Goal: Task Accomplishment & Management: Manage account settings

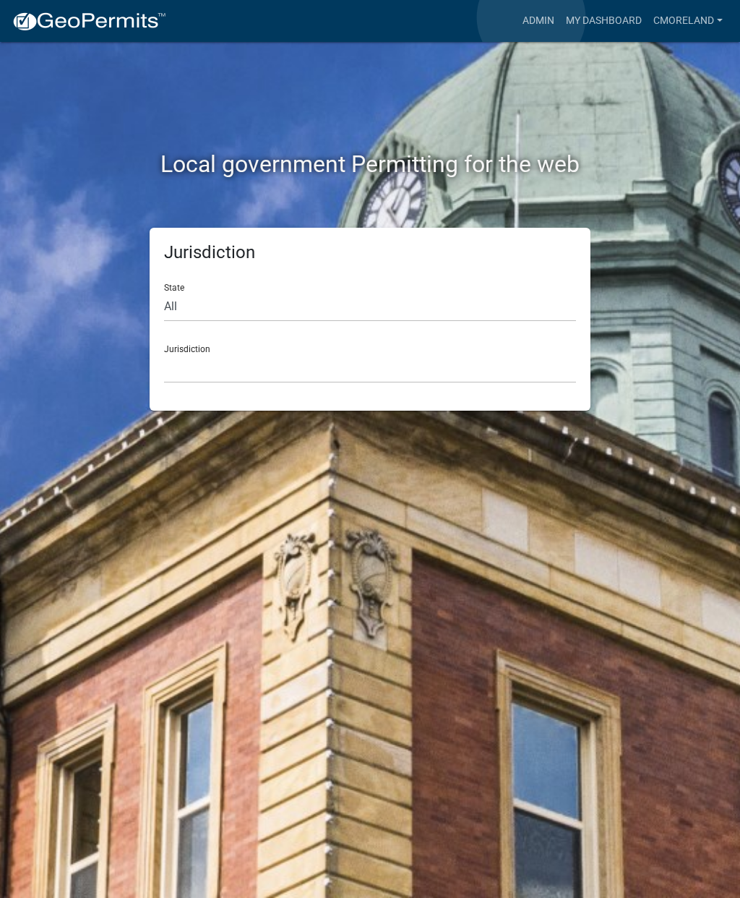
click at [531, 18] on link "Admin" at bounding box center [538, 20] width 43 height 27
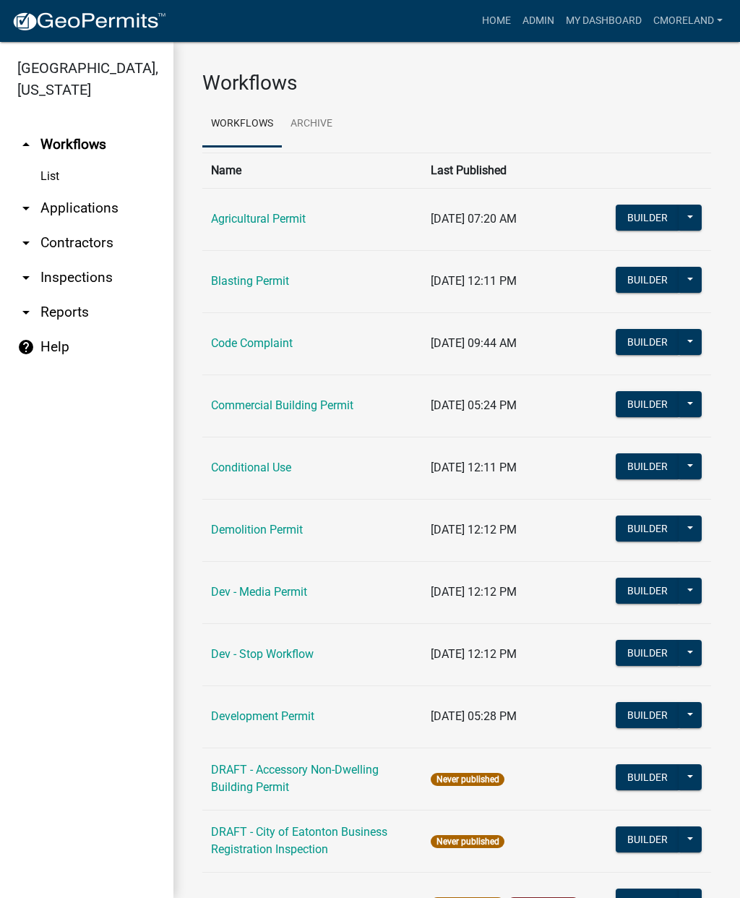
click at [85, 276] on link "arrow_drop_down Inspections" at bounding box center [87, 277] width 174 height 35
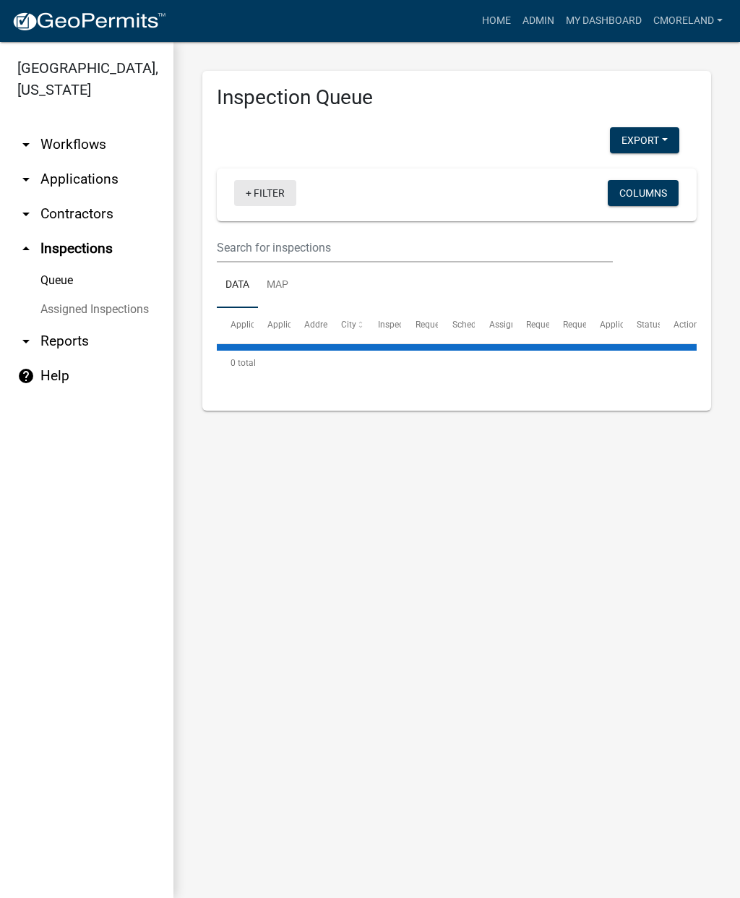
click at [267, 197] on link "+ Filter" at bounding box center [265, 193] width 62 height 26
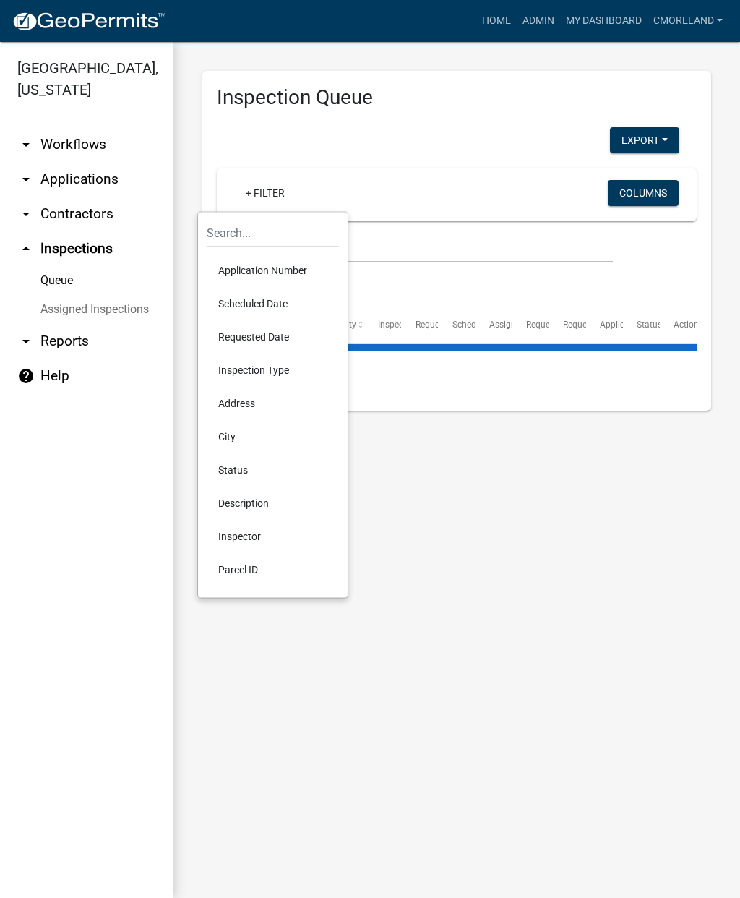
select select "2: 50"
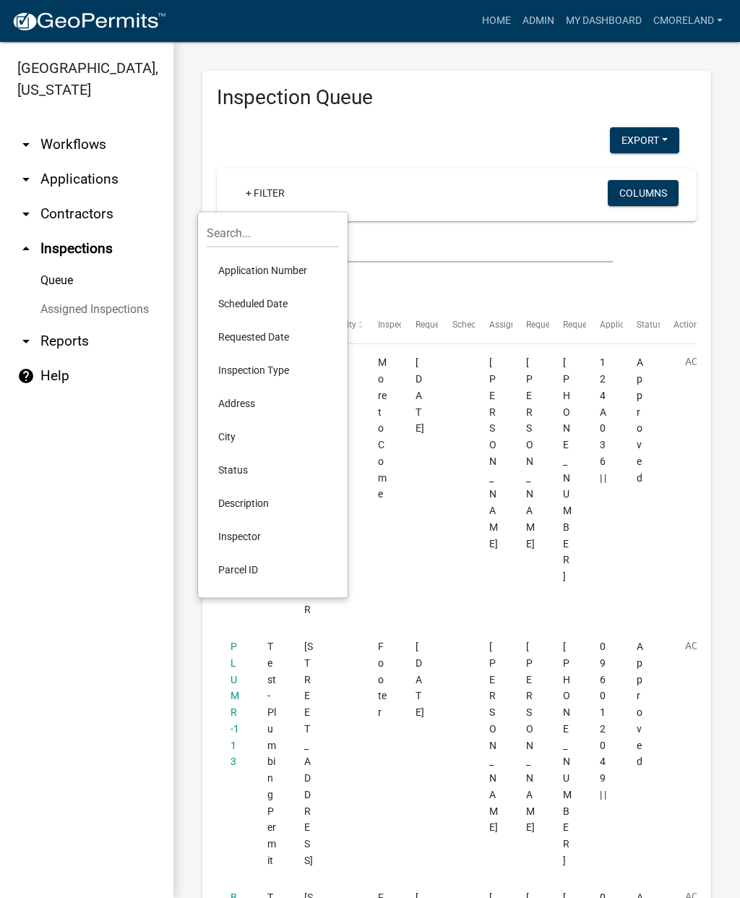
click at [257, 302] on li "Scheduled Date" at bounding box center [273, 303] width 132 height 33
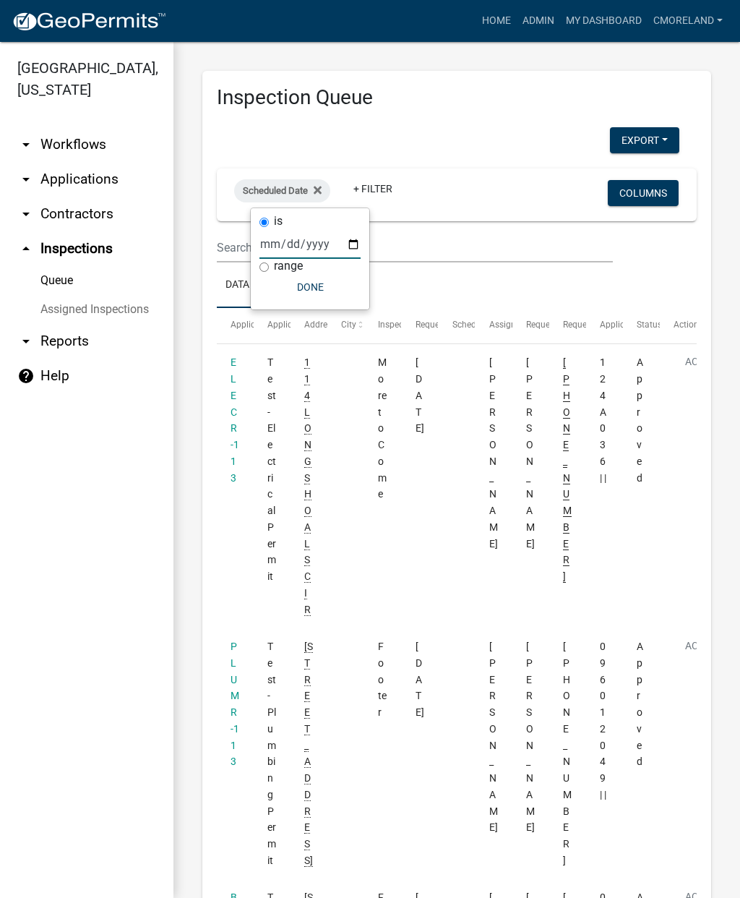
click at [296, 236] on input "date" at bounding box center [310, 244] width 101 height 30
type input "2025-10-08"
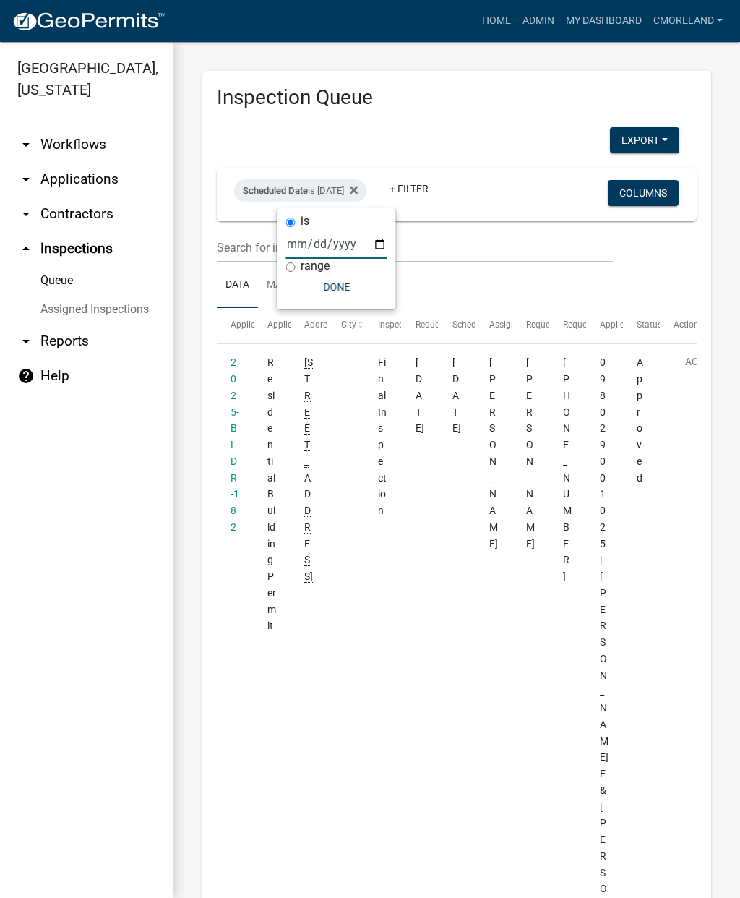
click at [313, 279] on button "Done" at bounding box center [336, 287] width 101 height 26
click at [440, 194] on link "+ Filter" at bounding box center [409, 189] width 62 height 26
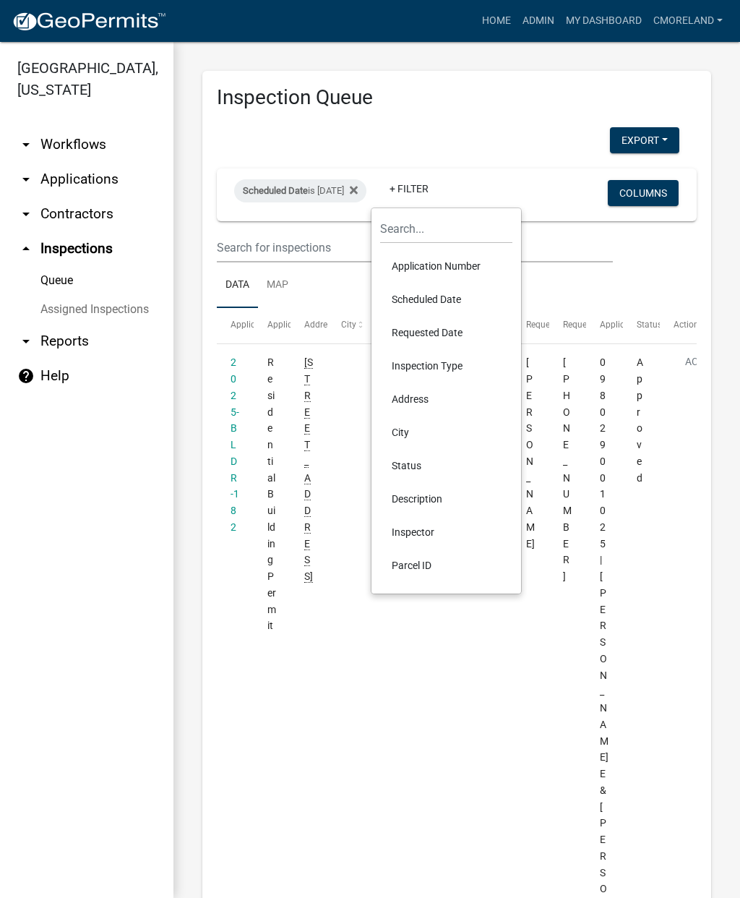
click at [421, 528] on li "Inspector" at bounding box center [446, 531] width 132 height 33
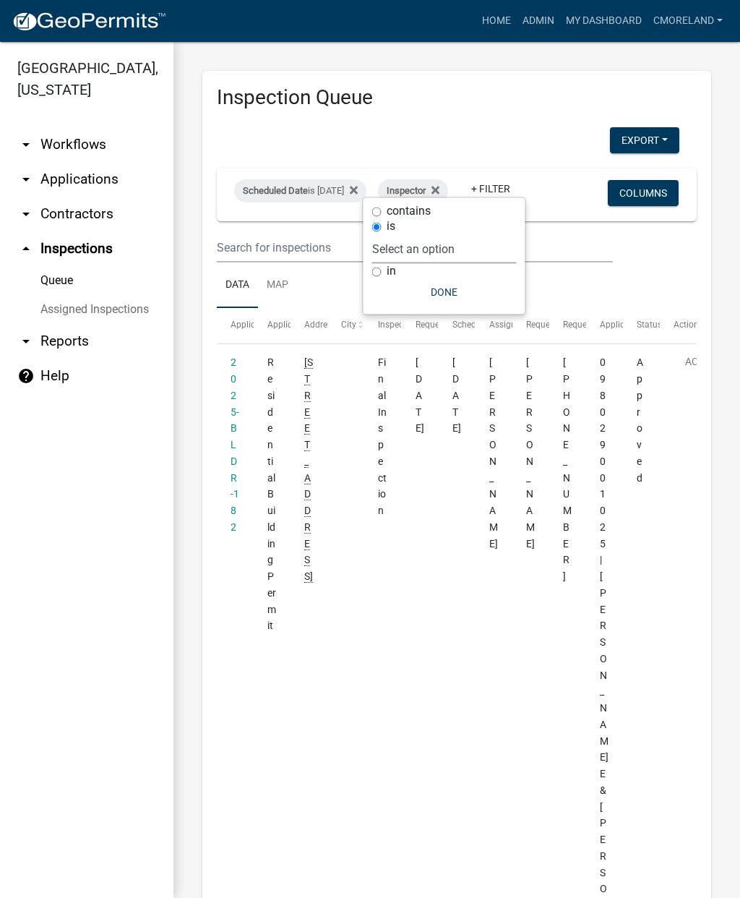
click at [477, 239] on select "Select an option None Michele Rivera Dorothy Evans Stephanie Morris Quistan Jam…" at bounding box center [444, 249] width 145 height 30
select select "a0ea4169-8540-4a2c-b9f4-cf4c1ffdeb95"
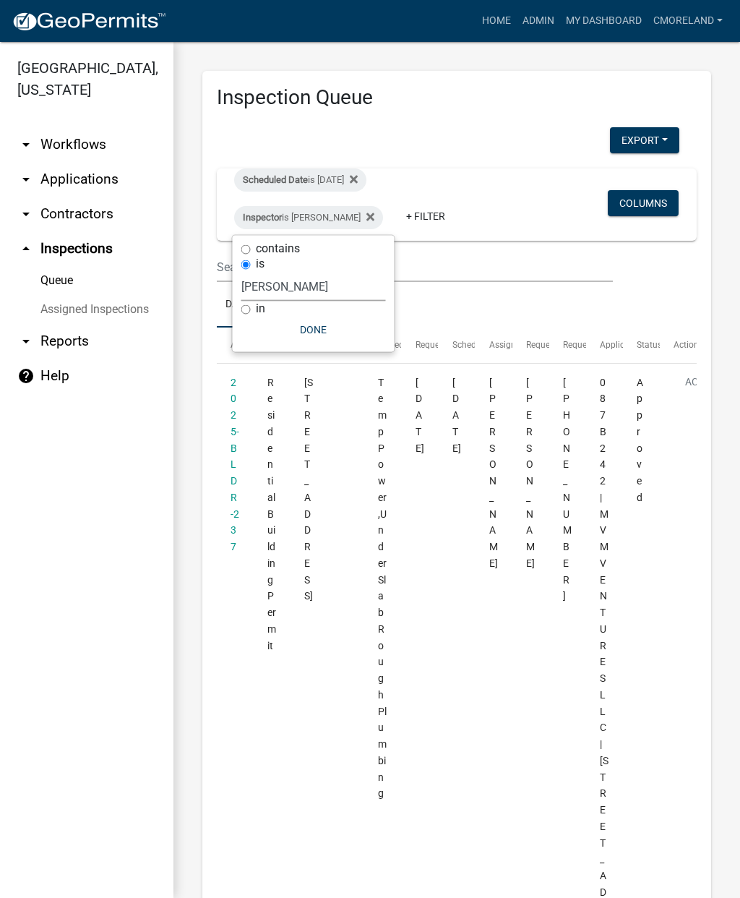
click at [315, 319] on button "Done" at bounding box center [313, 330] width 145 height 26
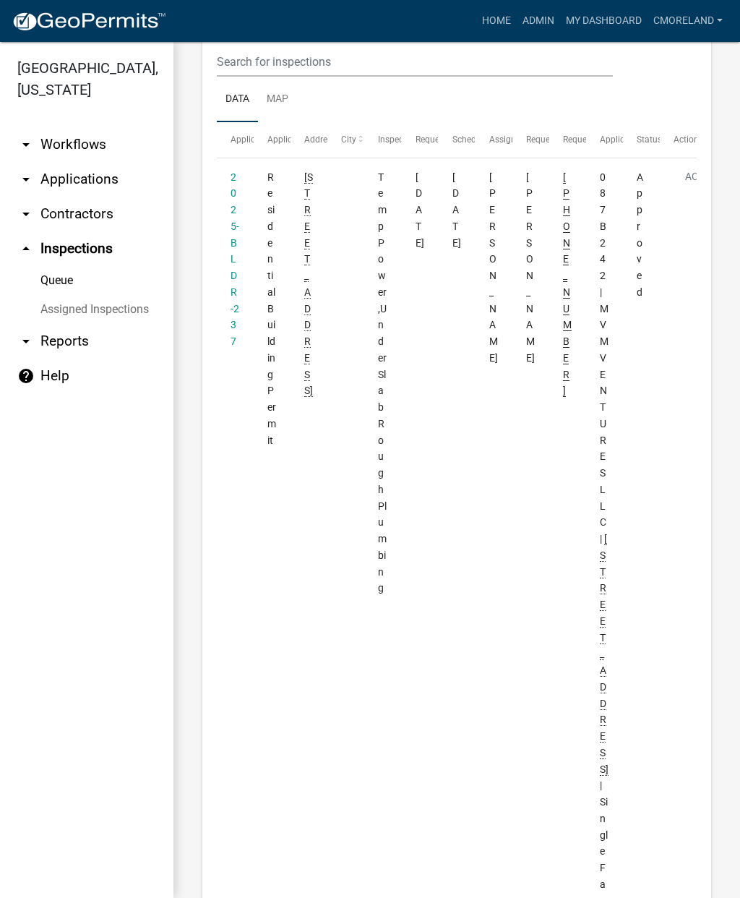
scroll to position [179, 0]
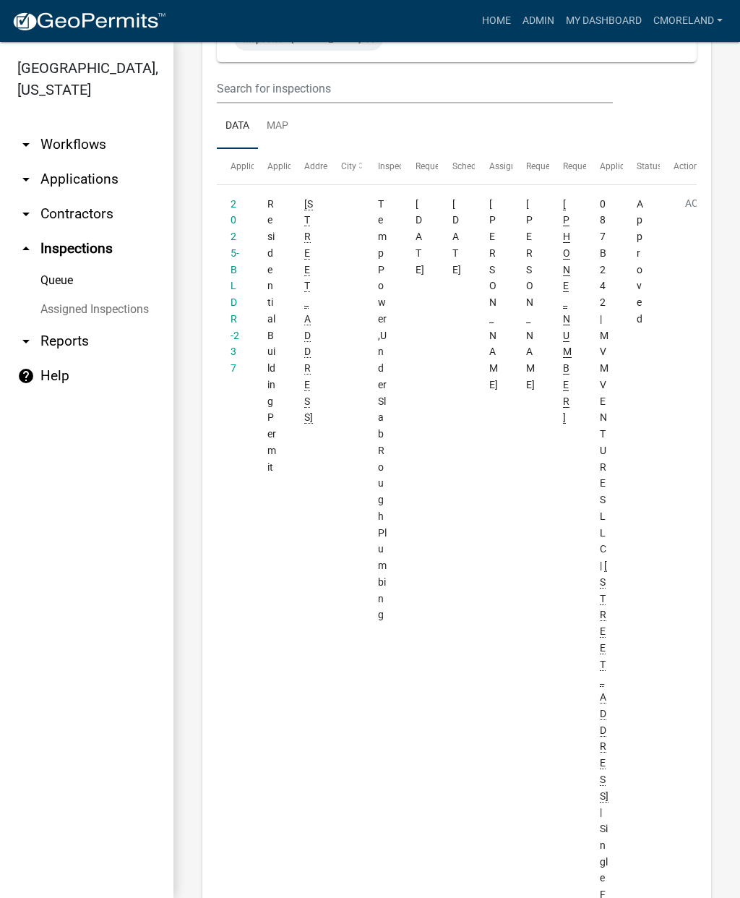
click at [227, 261] on datatable-body-cell "2025-BLDR-237" at bounding box center [235, 631] width 37 height 893
click at [232, 280] on link "2025-BLDR-237" at bounding box center [235, 286] width 9 height 176
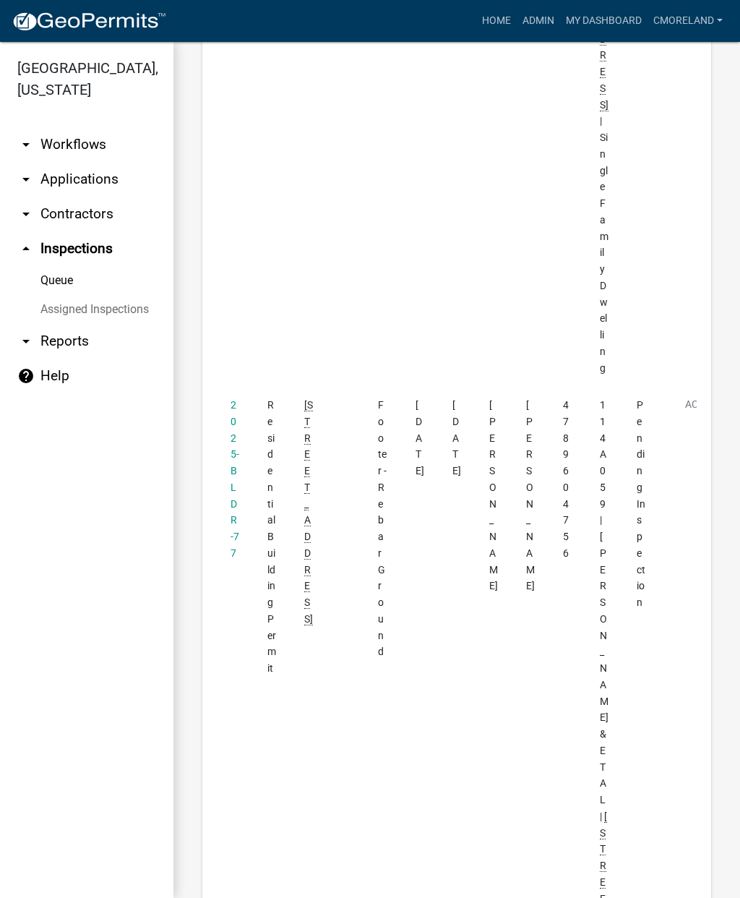
scroll to position [869, 0]
click at [232, 400] on link "2025-BLDR-77" at bounding box center [235, 480] width 9 height 160
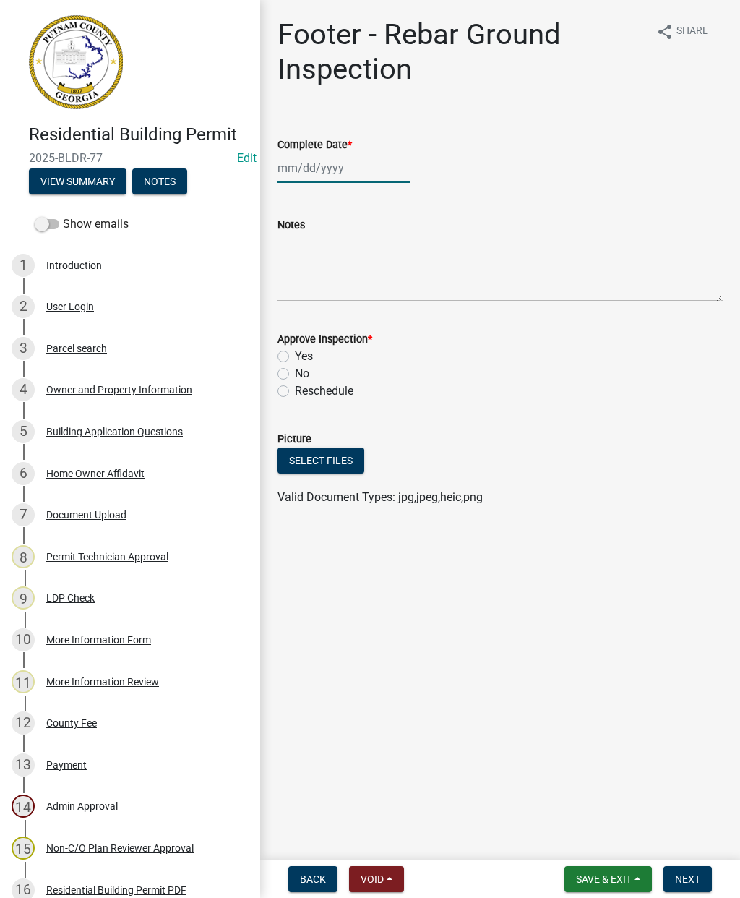
click at [333, 171] on div at bounding box center [344, 168] width 132 height 30
select select "10"
select select "2025"
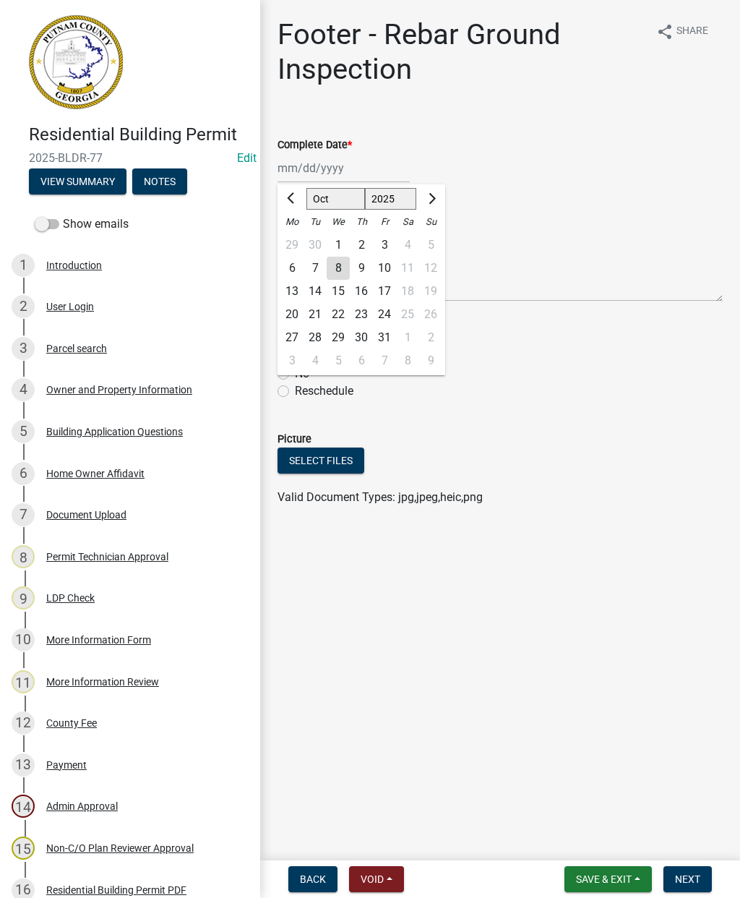
click at [339, 268] on div "8" at bounding box center [338, 268] width 23 height 23
type input "10/08/2025"
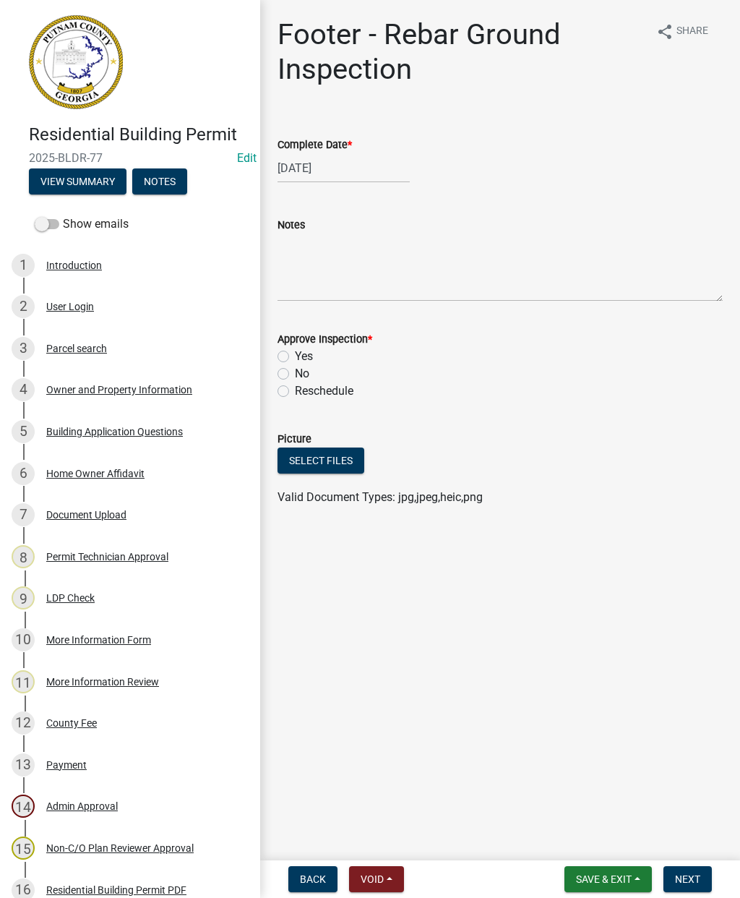
click at [295, 359] on label "Yes" at bounding box center [304, 356] width 18 height 17
click at [295, 357] on input "Yes" at bounding box center [299, 352] width 9 height 9
radio input "true"
click at [697, 883] on span "Next" at bounding box center [687, 879] width 25 height 12
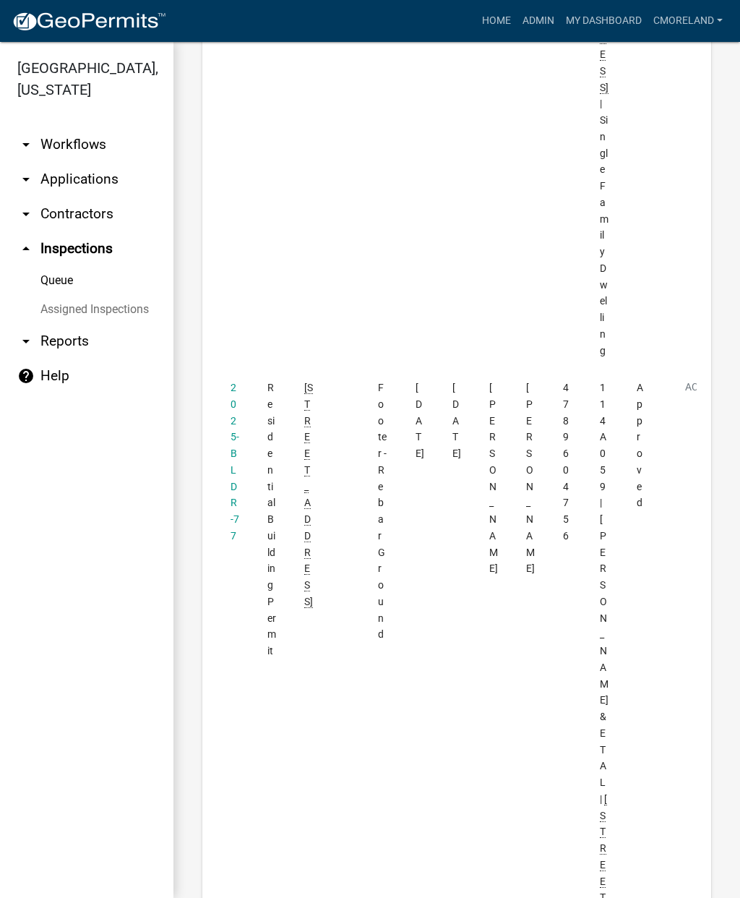
scroll to position [891, 0]
click at [254, 377] on datatable-body-cell "Residential Building Permit" at bounding box center [272, 704] width 37 height 679
click at [236, 384] on link "2025-BLDR-77" at bounding box center [235, 457] width 9 height 160
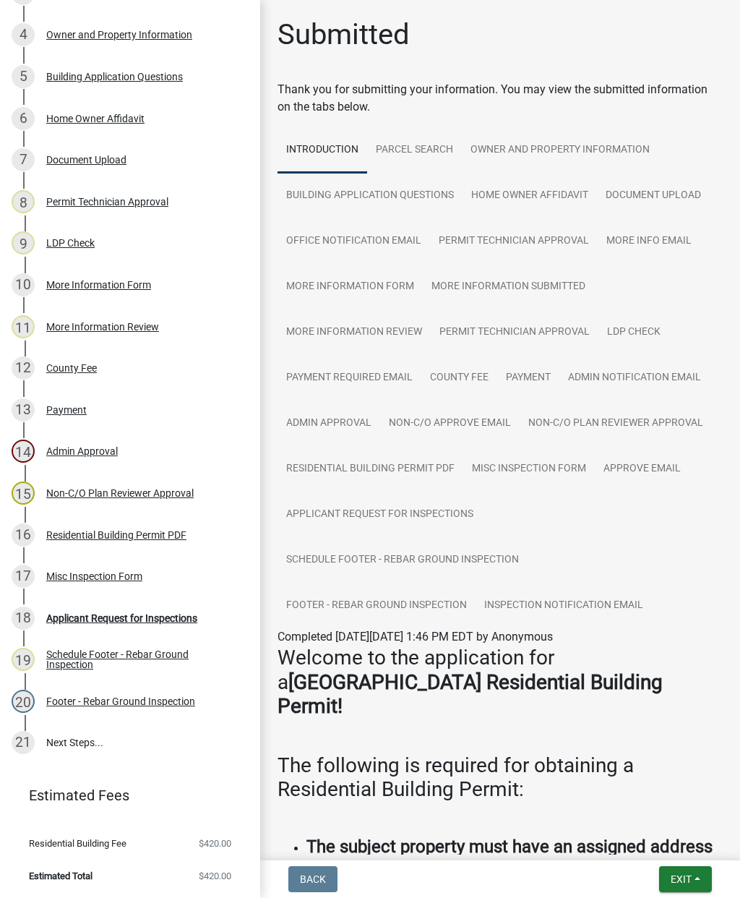
scroll to position [354, 0]
click at [686, 873] on span "Exit" at bounding box center [681, 879] width 21 height 12
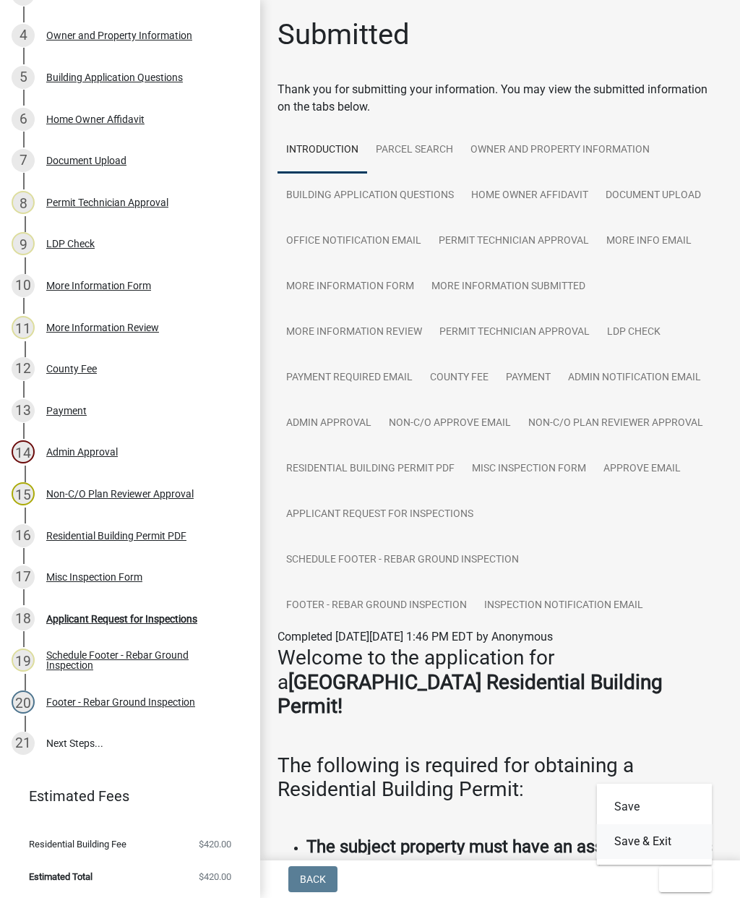
click at [641, 845] on button "Save & Exit" at bounding box center [655, 841] width 116 height 35
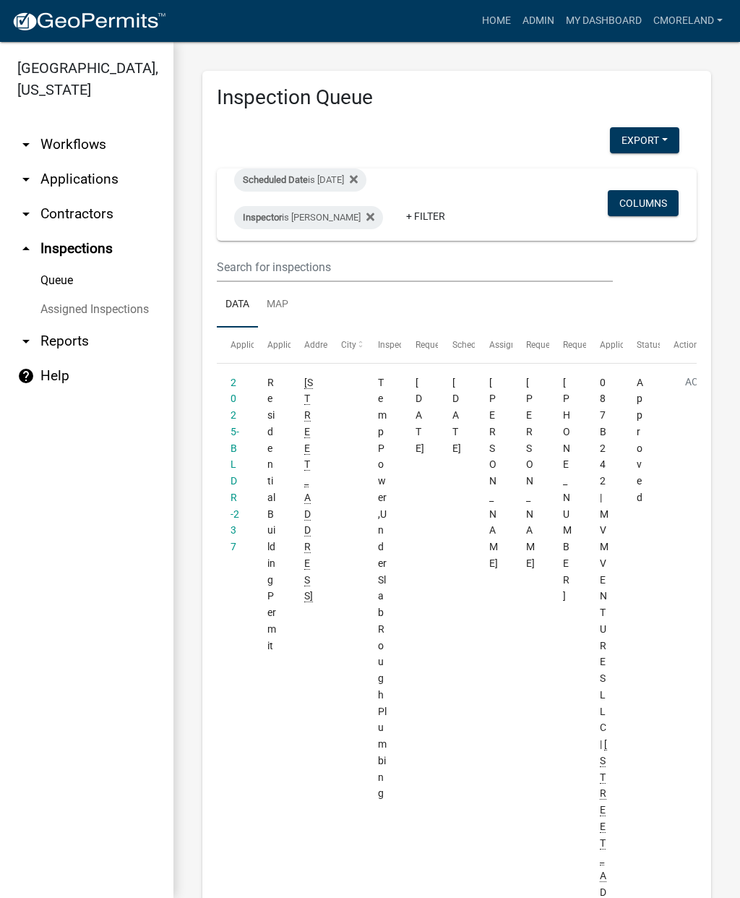
click at [239, 432] on link "2025-BLDR-237" at bounding box center [235, 465] width 9 height 176
click at [236, 432] on link "2025-BLDR-237" at bounding box center [235, 465] width 9 height 176
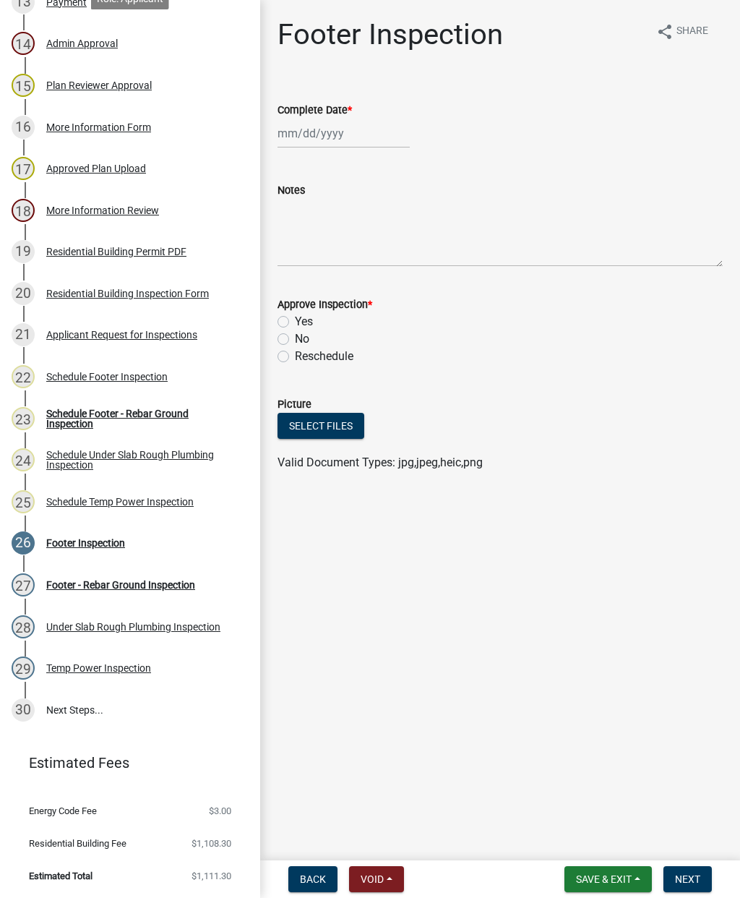
scroll to position [762, 0]
click at [97, 411] on div "Schedule Footer - Rebar Ground Inspection" at bounding box center [141, 419] width 191 height 20
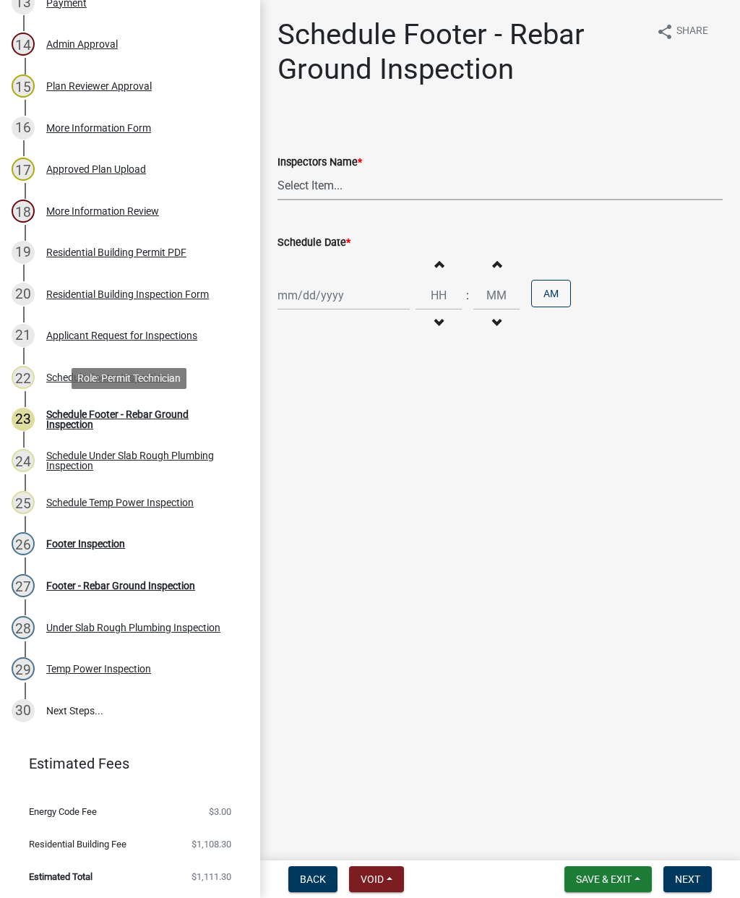
click at [382, 194] on select "Select Item... mrivera (Michele Rivera) StephanieM (Stephanie Morris ) QGrissom…" at bounding box center [500, 186] width 445 height 30
click at [320, 190] on select "Select Item... mrivera (Michele Rivera) StephanieM (Stephanie Morris ) QGrissom…" at bounding box center [500, 186] width 445 height 30
select select "07642ab0-564c-47bb-824b-0ccf2da83593"
click at [317, 296] on div at bounding box center [344, 295] width 132 height 30
select select "10"
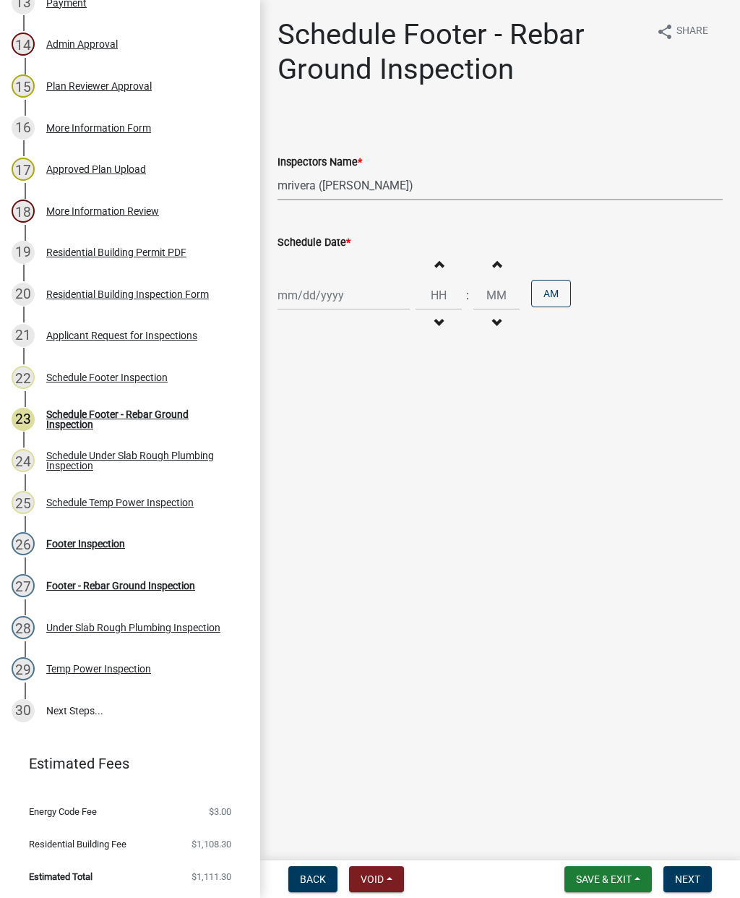
select select "2025"
click at [373, 393] on div "10" at bounding box center [384, 395] width 23 height 23
type input "10/10/2025"
click at [330, 297] on div "10/10/2025" at bounding box center [344, 295] width 132 height 30
select select "10"
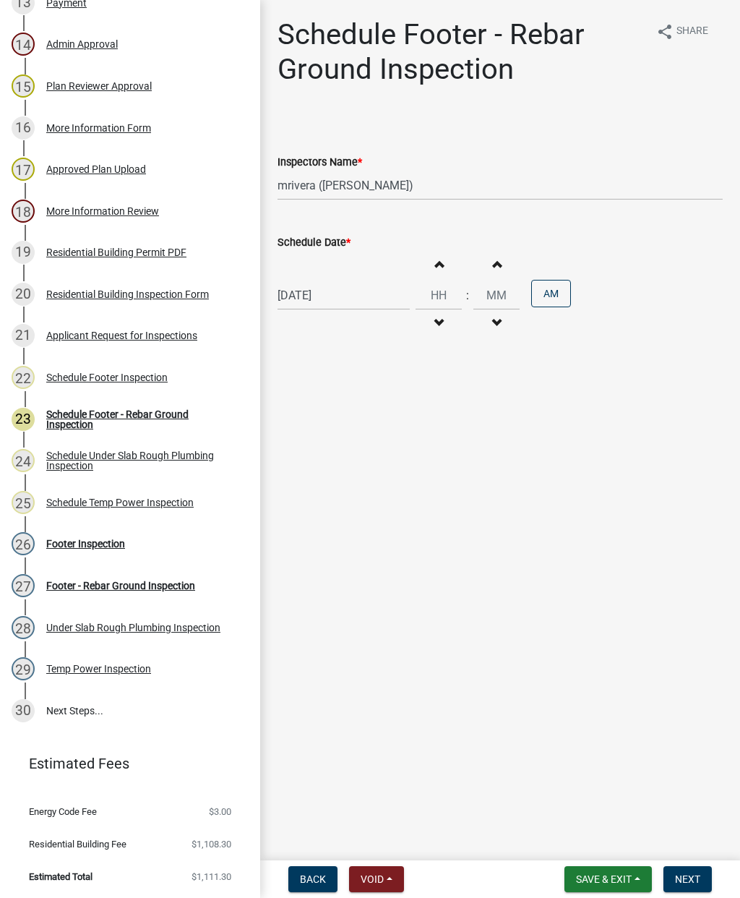
select select "2025"
click at [363, 390] on div "9" at bounding box center [361, 395] width 23 height 23
type input "10/09/2025"
click at [696, 872] on button "Next" at bounding box center [688, 879] width 48 height 26
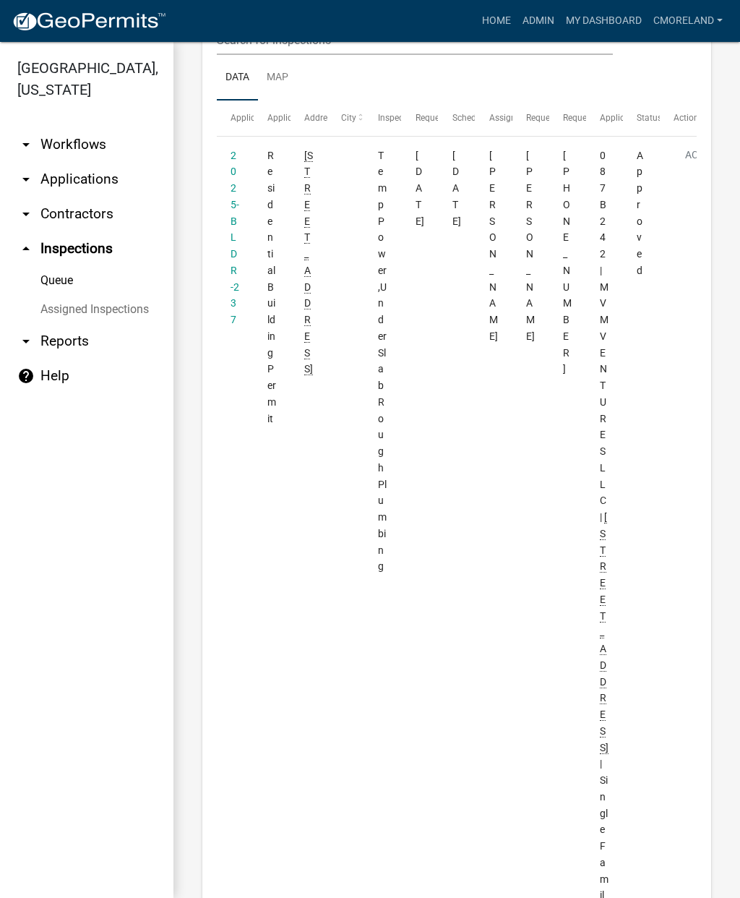
scroll to position [233, 0]
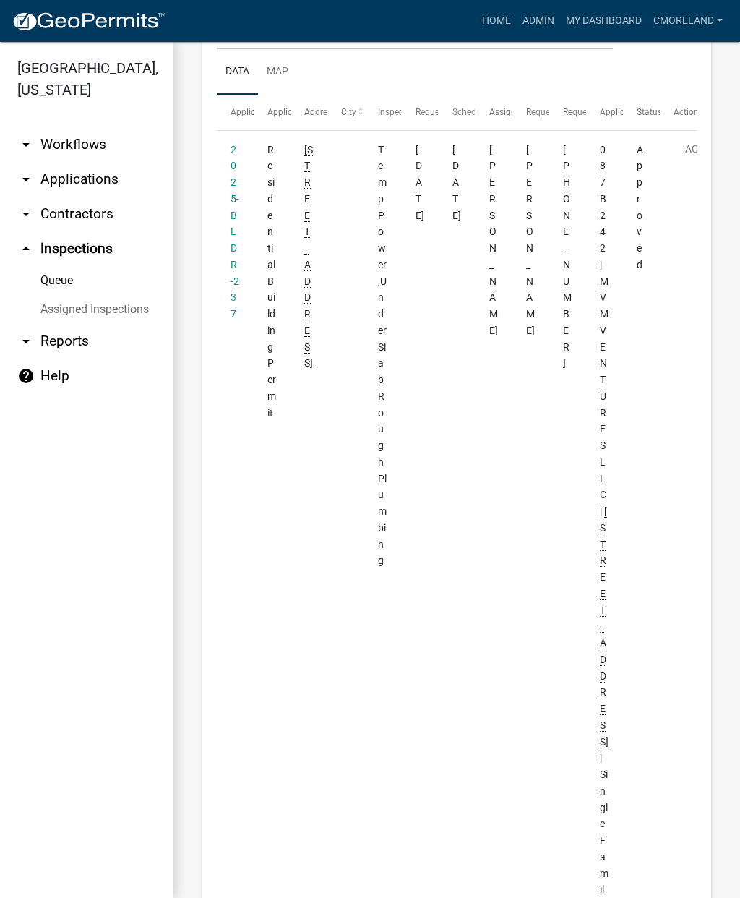
click at [231, 225] on link "2025-BLDR-237" at bounding box center [235, 232] width 9 height 176
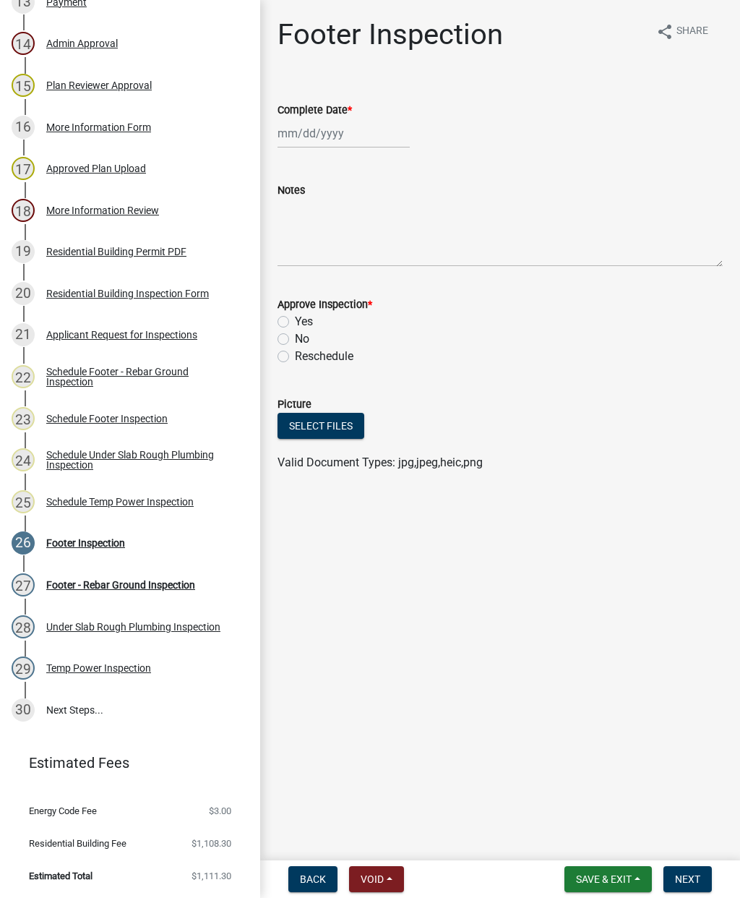
scroll to position [762, 0]
click at [145, 629] on div "Under Slab Rough Plumbing Inspection" at bounding box center [133, 627] width 174 height 10
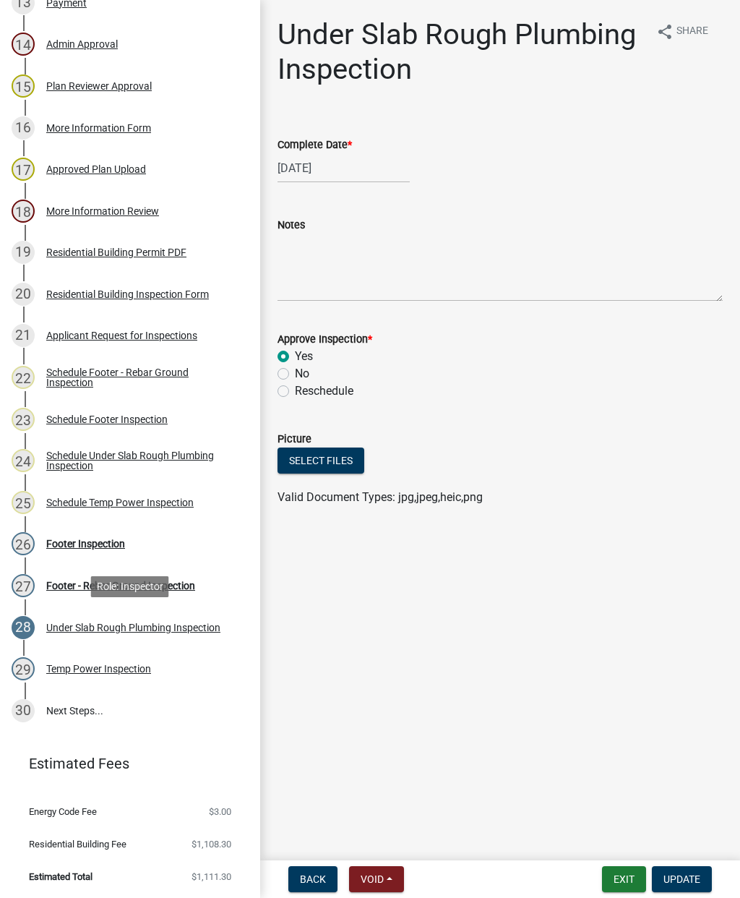
click at [692, 887] on button "Update" at bounding box center [682, 879] width 60 height 26
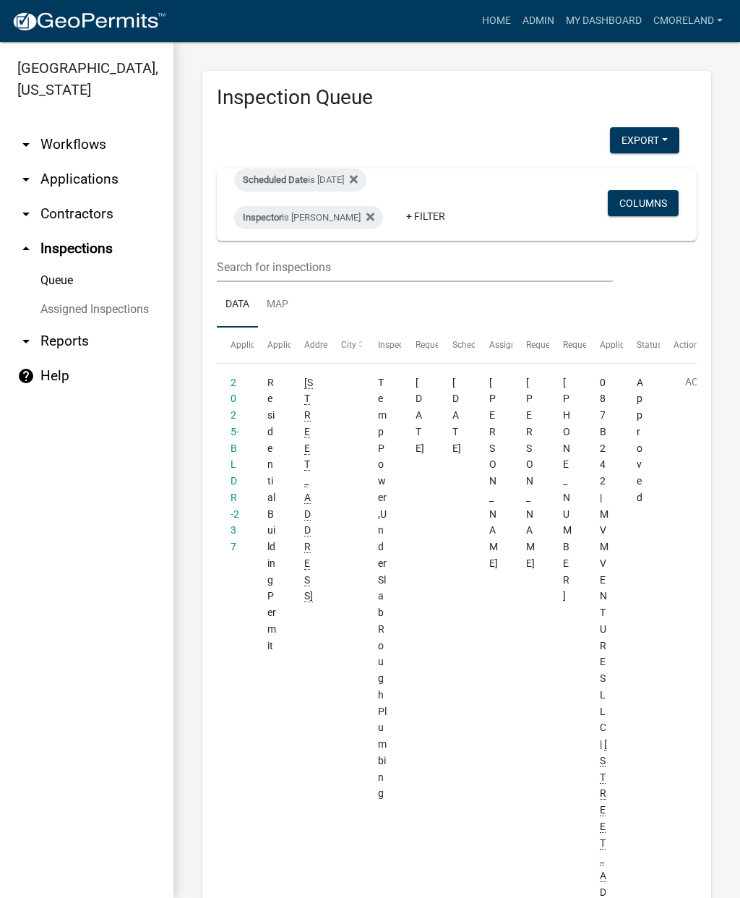
click at [307, 718] on datatable-body-cell "168 OAK LEAF CIR" at bounding box center [309, 810] width 37 height 893
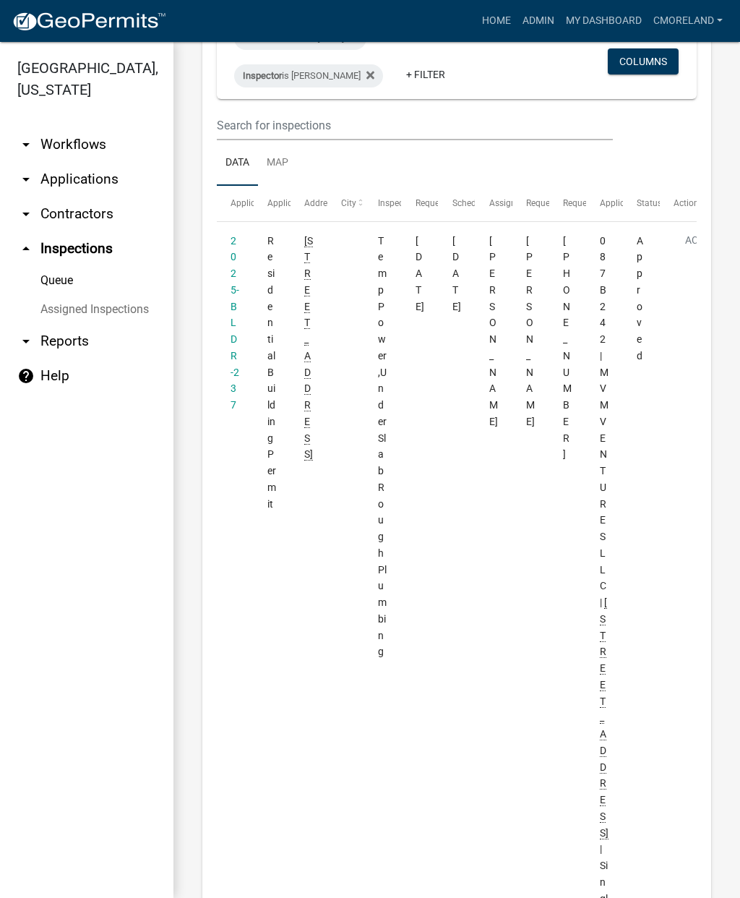
scroll to position [146, 0]
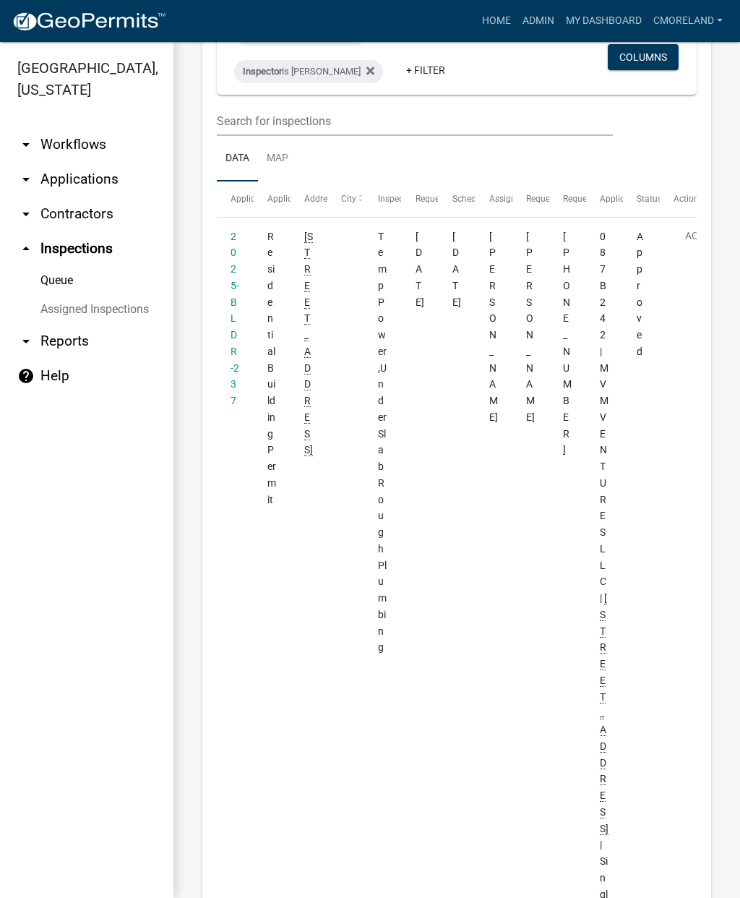
click at [236, 265] on link "2025-BLDR-237" at bounding box center [235, 319] width 9 height 176
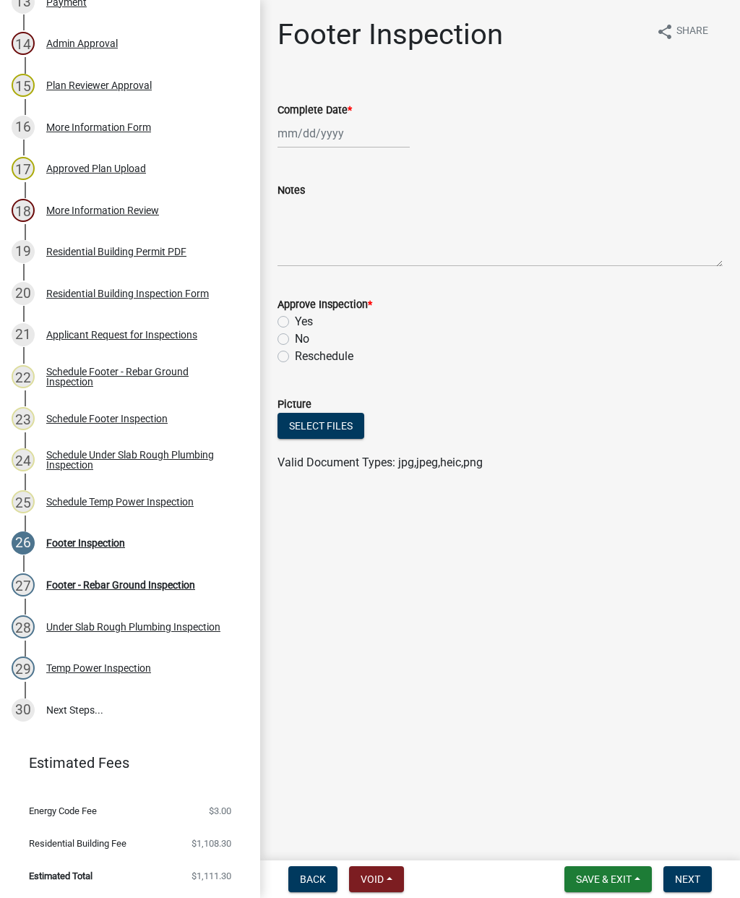
scroll to position [762, 0]
click at [97, 630] on div "Under Slab Rough Plumbing Inspection" at bounding box center [133, 627] width 174 height 10
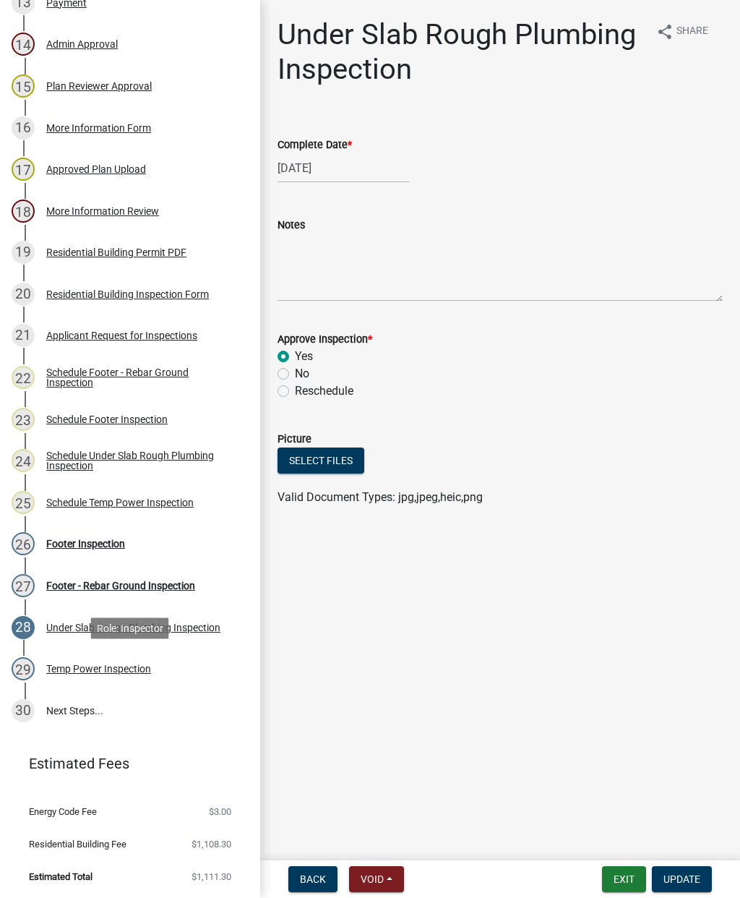
click at [113, 670] on div "Temp Power Inspection" at bounding box center [98, 669] width 105 height 10
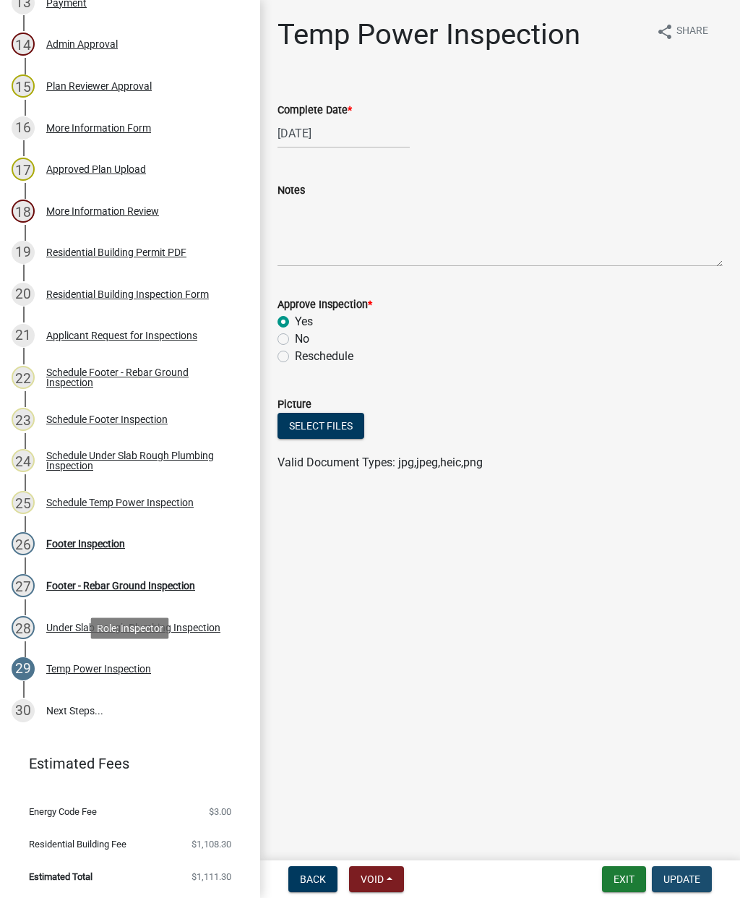
click at [686, 883] on span "Update" at bounding box center [682, 879] width 37 height 12
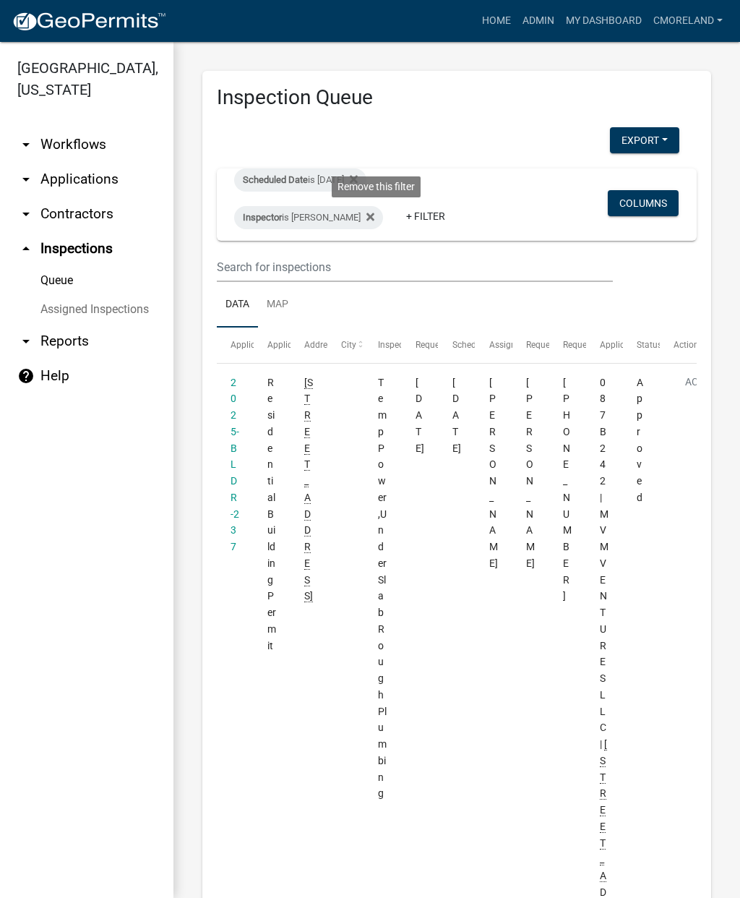
click at [374, 218] on icon at bounding box center [371, 217] width 8 height 12
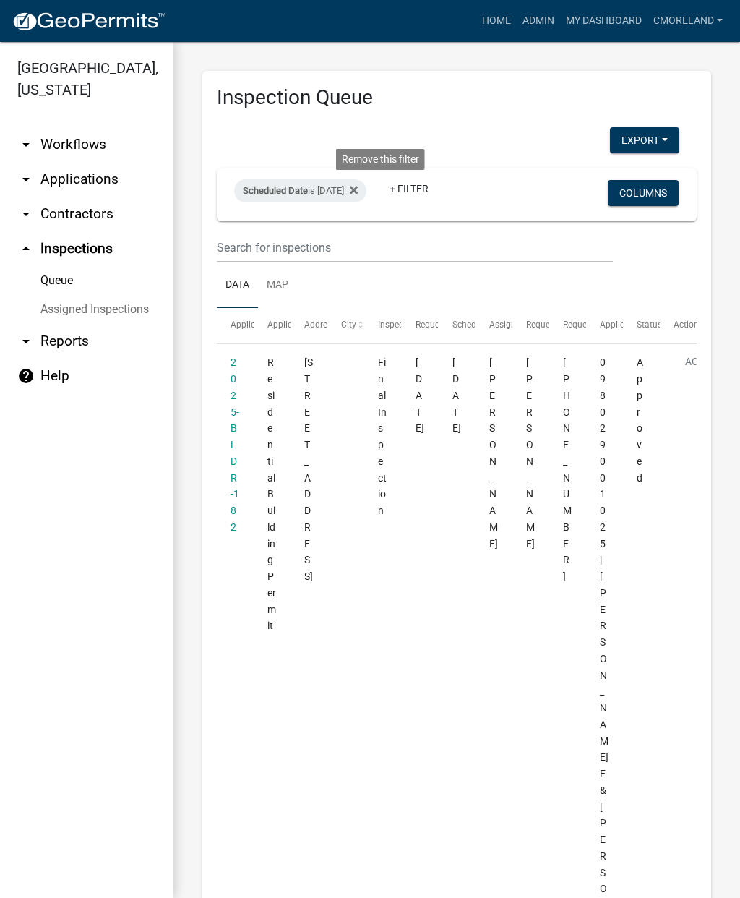
click at [358, 187] on fa-icon at bounding box center [351, 190] width 14 height 23
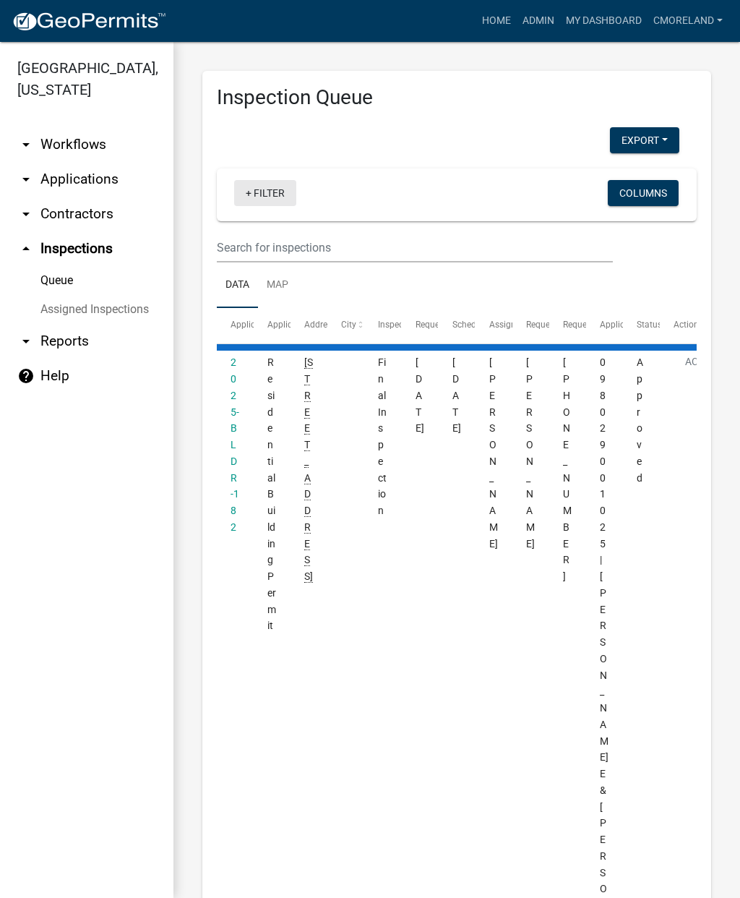
click at [272, 185] on link "+ Filter" at bounding box center [265, 193] width 62 height 26
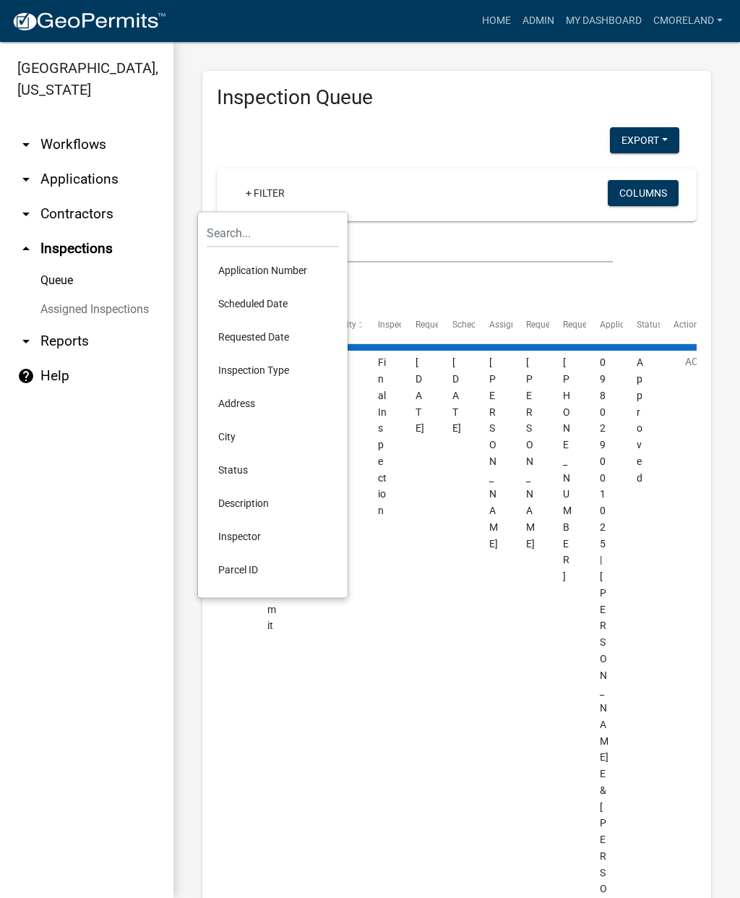
select select "2: 50"
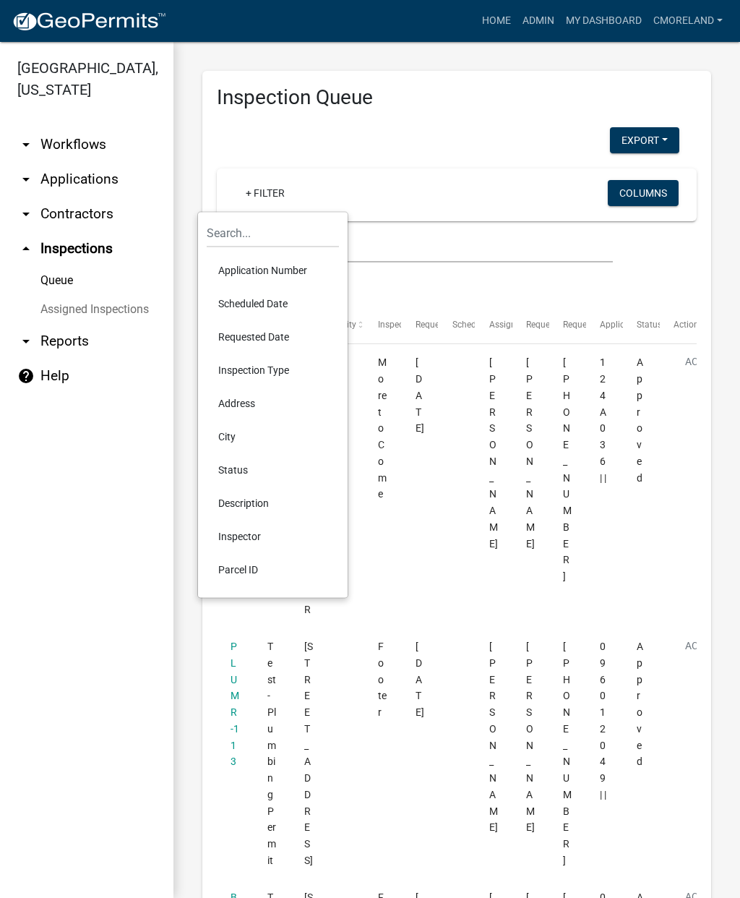
click at [254, 303] on li "Scheduled Date" at bounding box center [273, 303] width 132 height 33
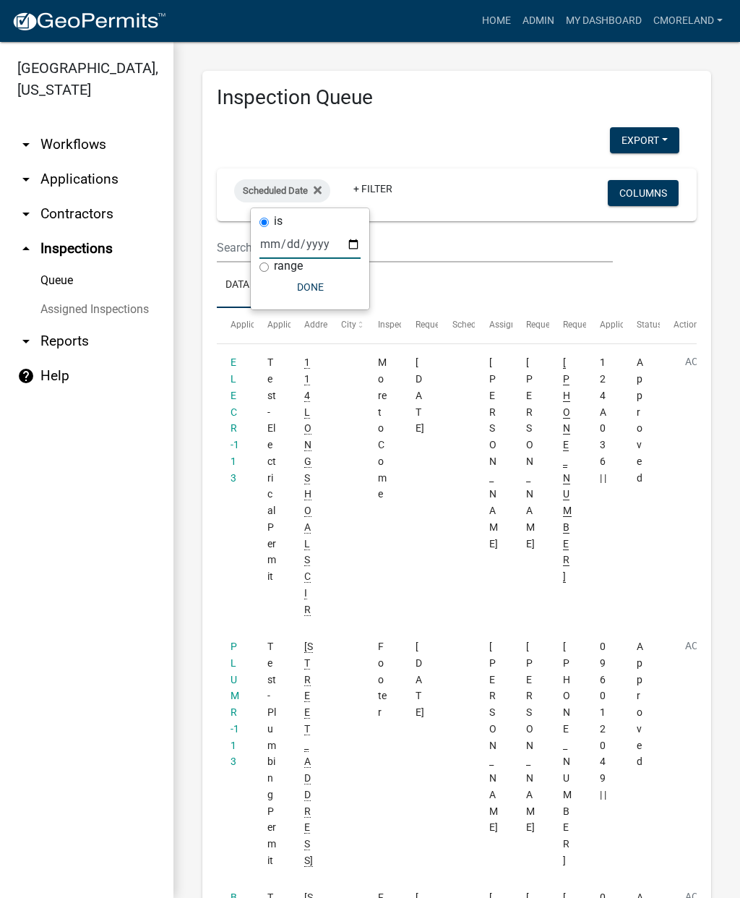
click at [304, 242] on input "date" at bounding box center [310, 244] width 101 height 30
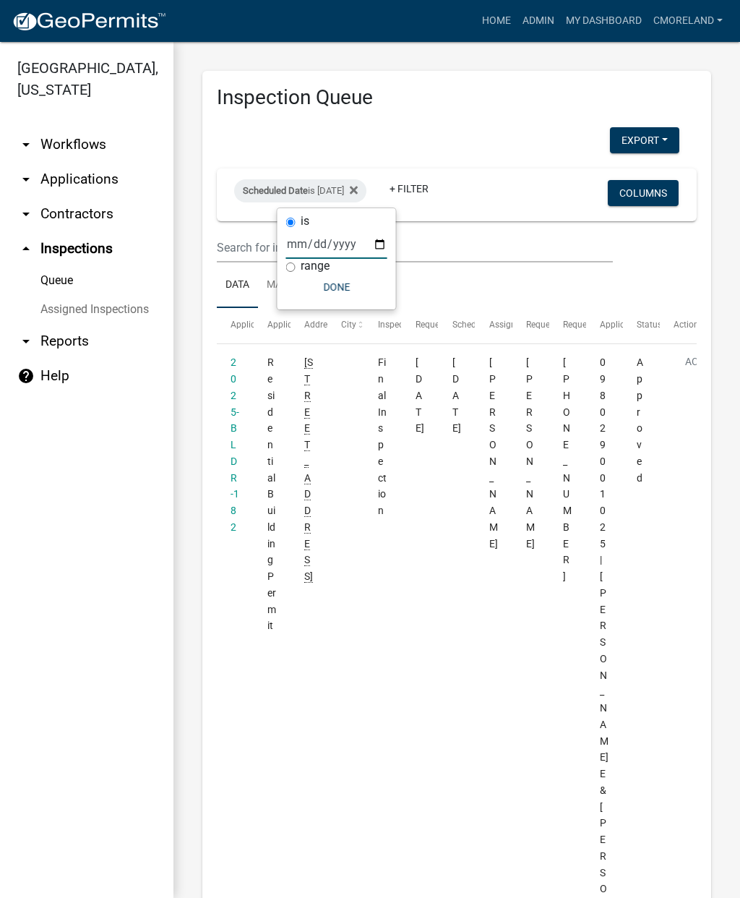
type input "2025-10-09"
click at [324, 288] on button "Done" at bounding box center [336, 287] width 101 height 26
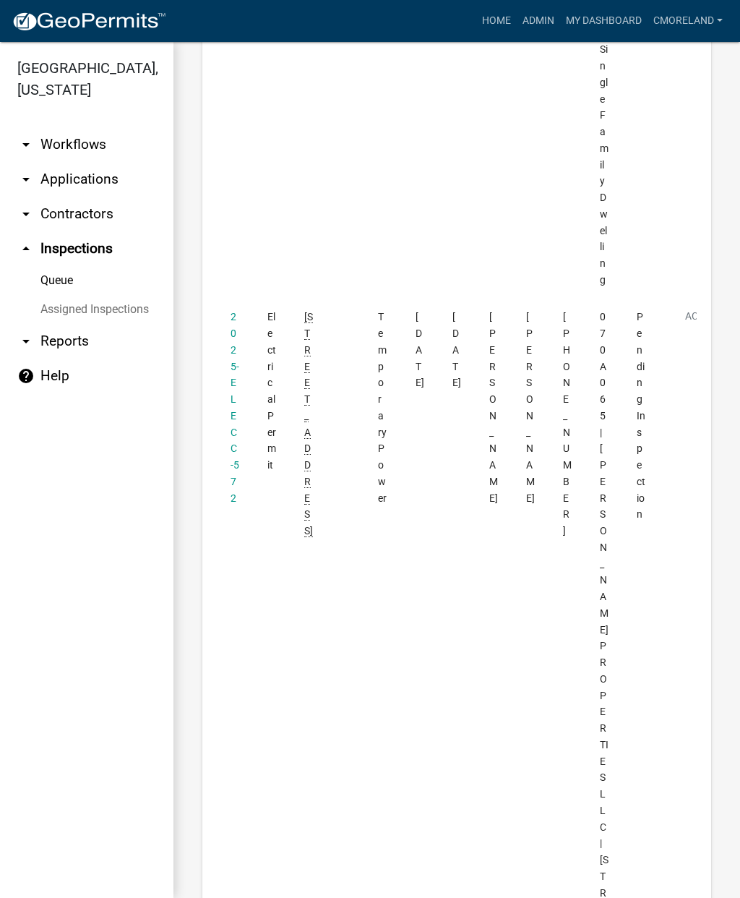
scroll to position [1571, 0]
click at [233, 307] on link "2025-ELECC-572" at bounding box center [235, 403] width 9 height 192
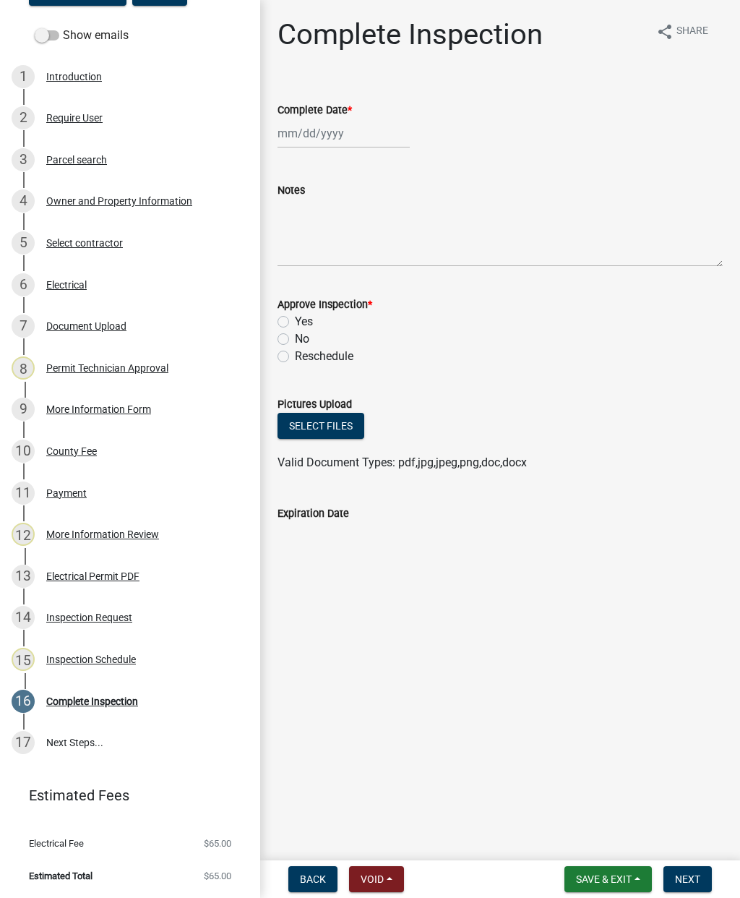
scroll to position [188, 0]
click at [103, 659] on div "Inspection Schedule" at bounding box center [91, 660] width 90 height 10
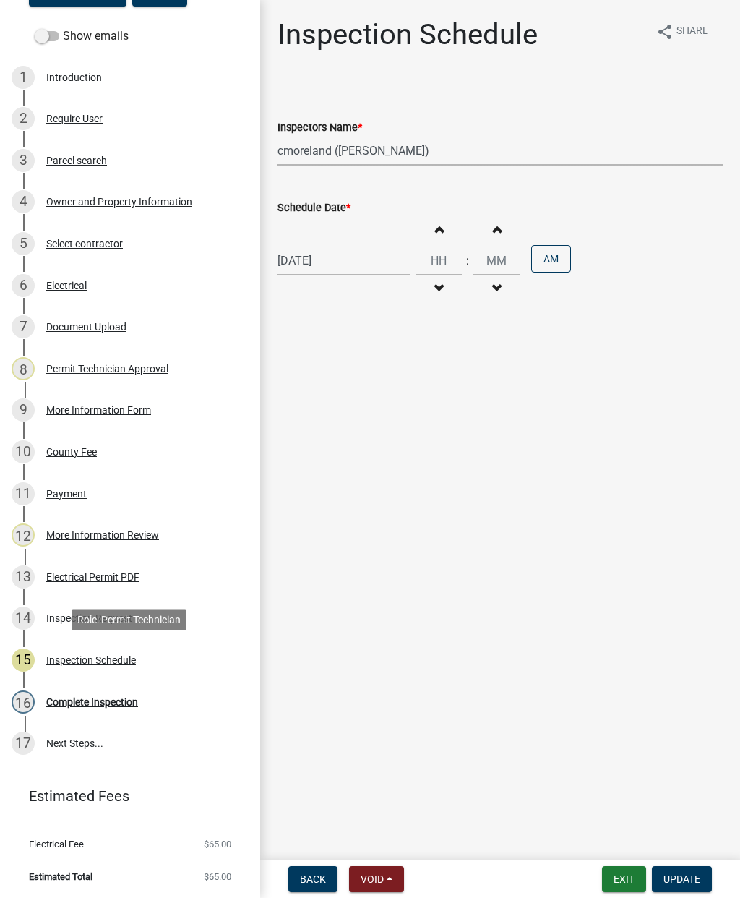
click at [461, 160] on select "Select Item... mrivera (Michele Rivera) StephanieM (Stephanie Morris ) QGrissom…" at bounding box center [500, 151] width 445 height 30
select select "07642ab0-564c-47bb-824b-0ccf2da83593"
click at [685, 874] on span "Update" at bounding box center [682, 879] width 37 height 12
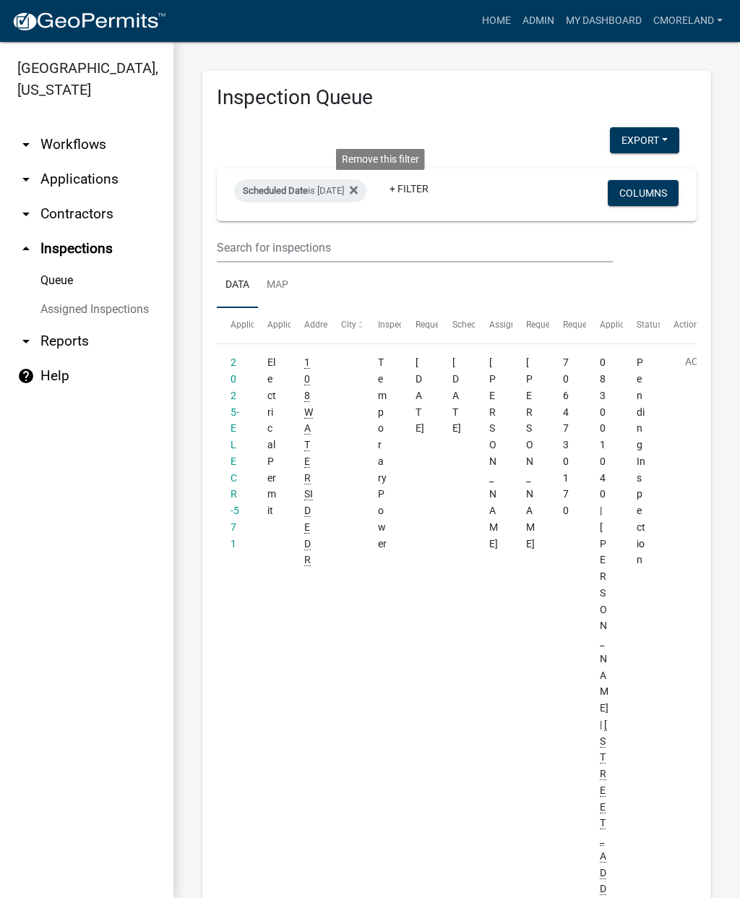
click at [358, 192] on fa-icon at bounding box center [351, 190] width 14 height 23
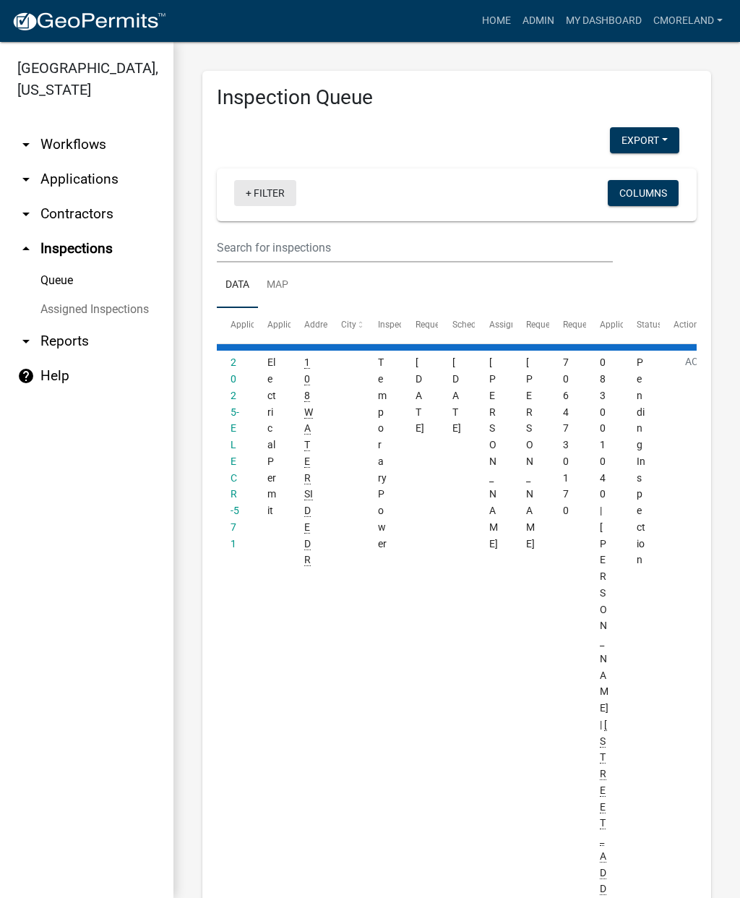
click at [266, 194] on link "+ Filter" at bounding box center [265, 193] width 62 height 26
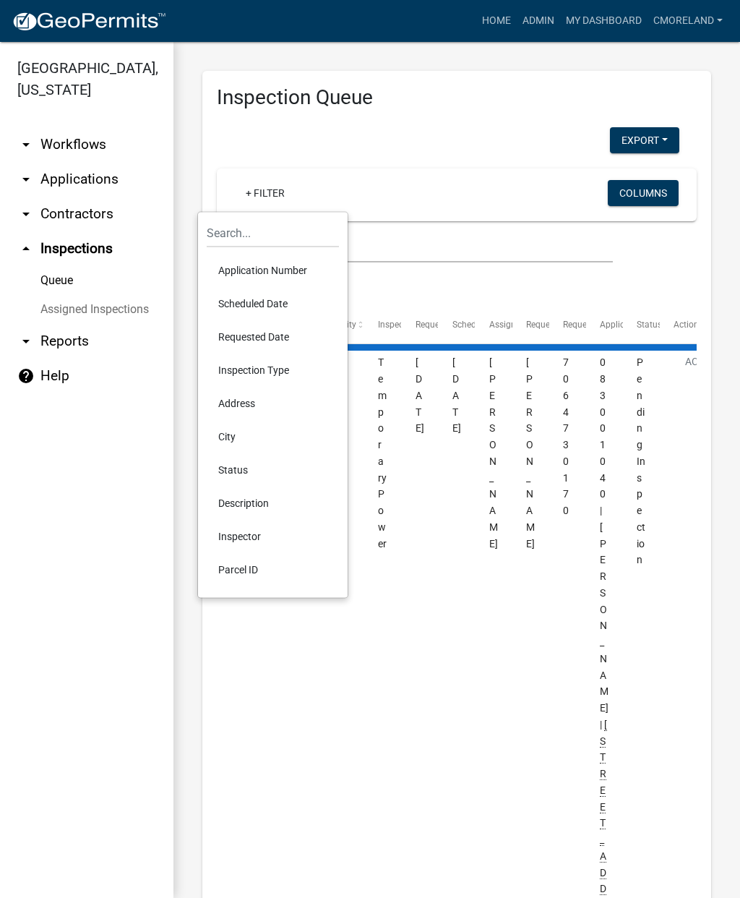
select select "2: 50"
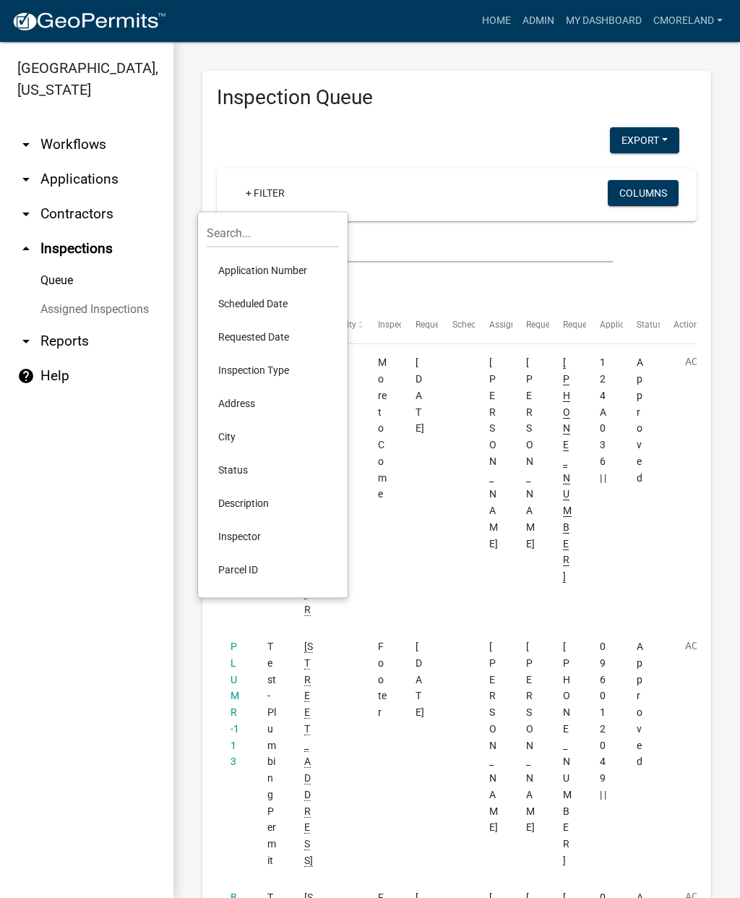
click at [249, 336] on li "Requested Date" at bounding box center [273, 336] width 132 height 33
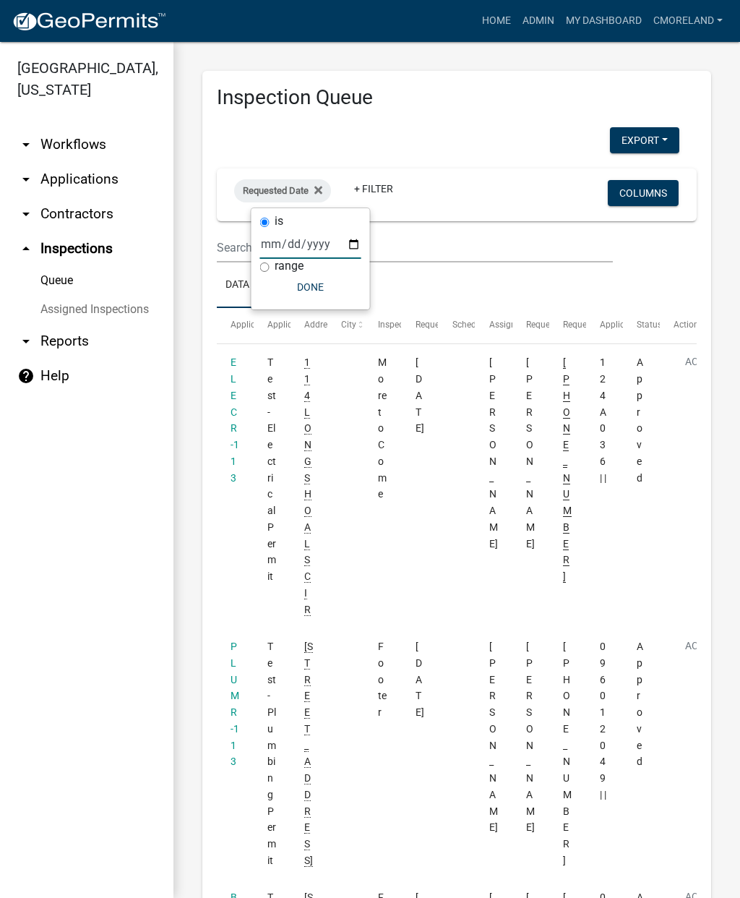
click at [299, 236] on input "date" at bounding box center [310, 244] width 101 height 30
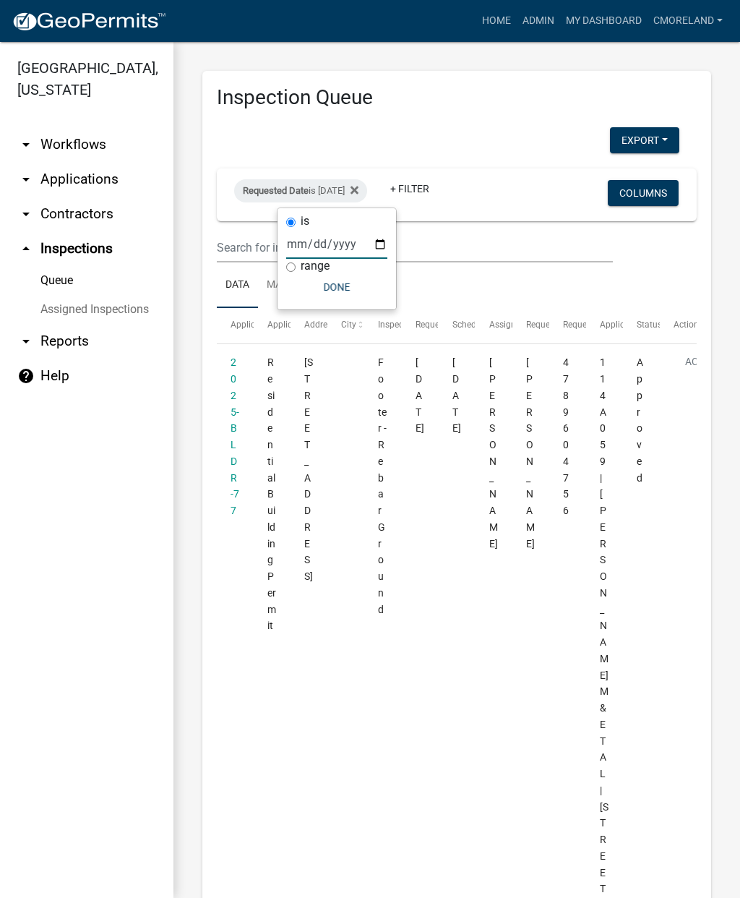
type input "2025-10-09"
click at [325, 288] on button "Done" at bounding box center [336, 287] width 101 height 26
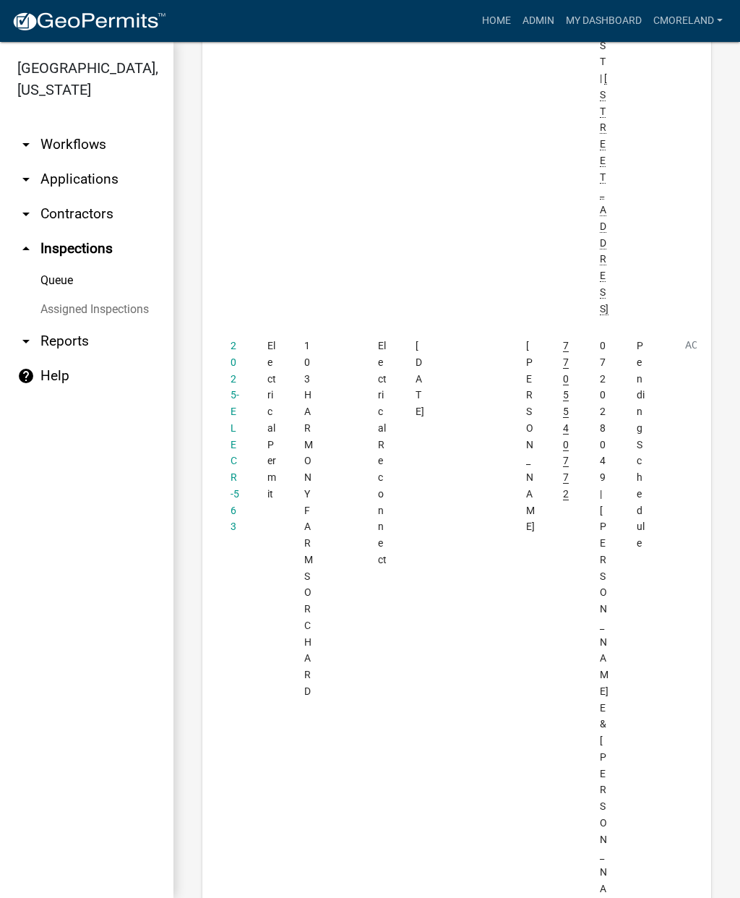
scroll to position [1354, 0]
click at [235, 339] on link "2025-ELECR-563" at bounding box center [235, 435] width 9 height 192
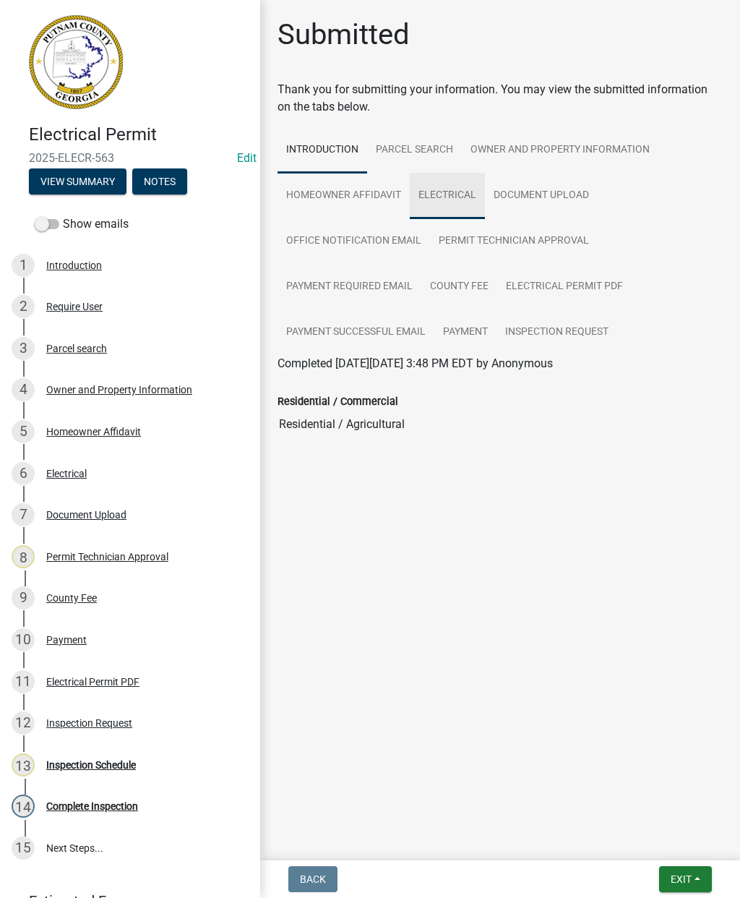
click at [446, 200] on link "Electrical" at bounding box center [447, 196] width 75 height 46
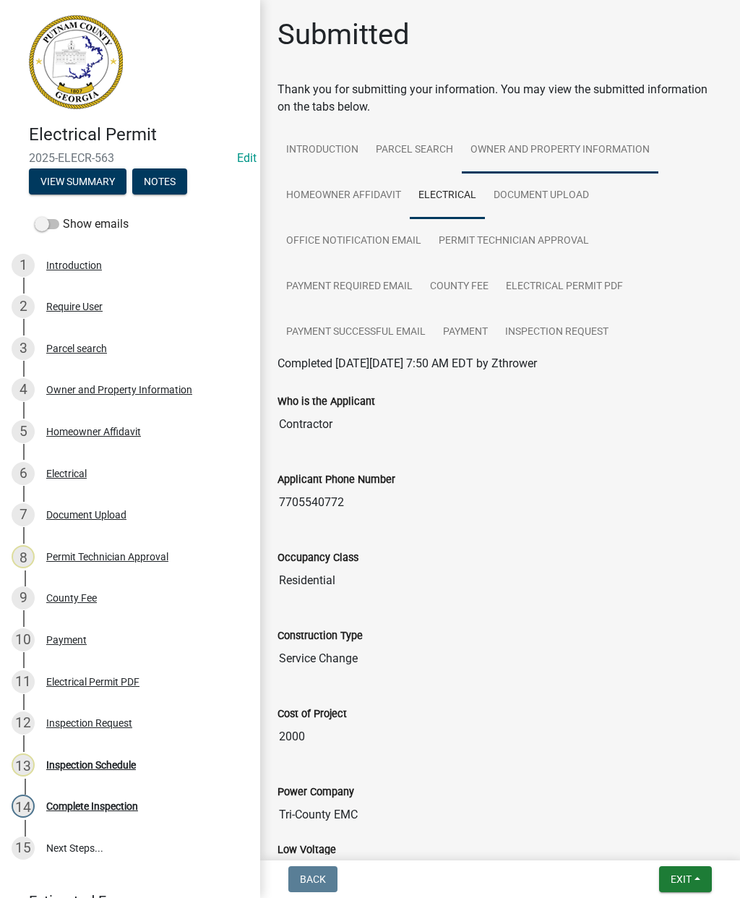
click at [530, 143] on link "Owner and Property Information" at bounding box center [560, 150] width 197 height 46
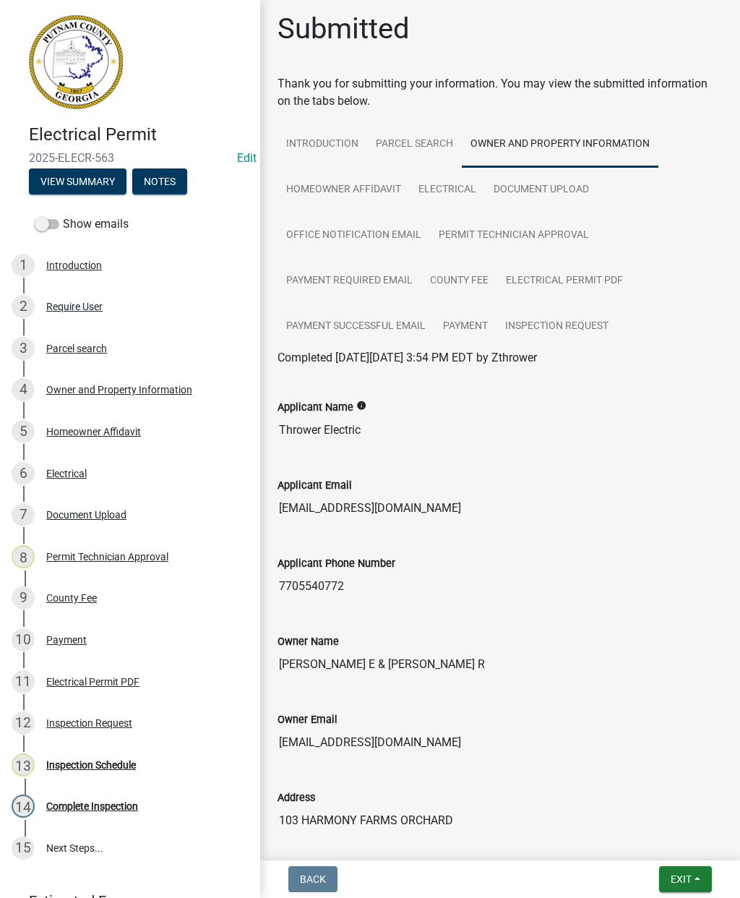
scroll to position [59, 0]
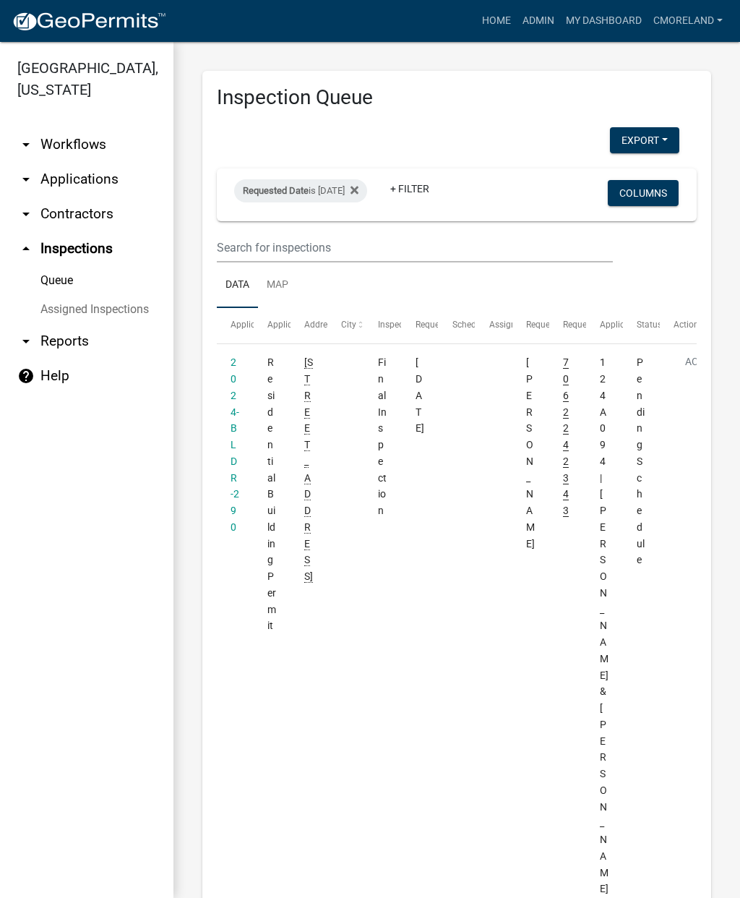
click at [235, 434] on div "2024-BLDR-290" at bounding box center [235, 444] width 9 height 181
click at [231, 429] on link "2024-BLDR-290" at bounding box center [235, 444] width 9 height 176
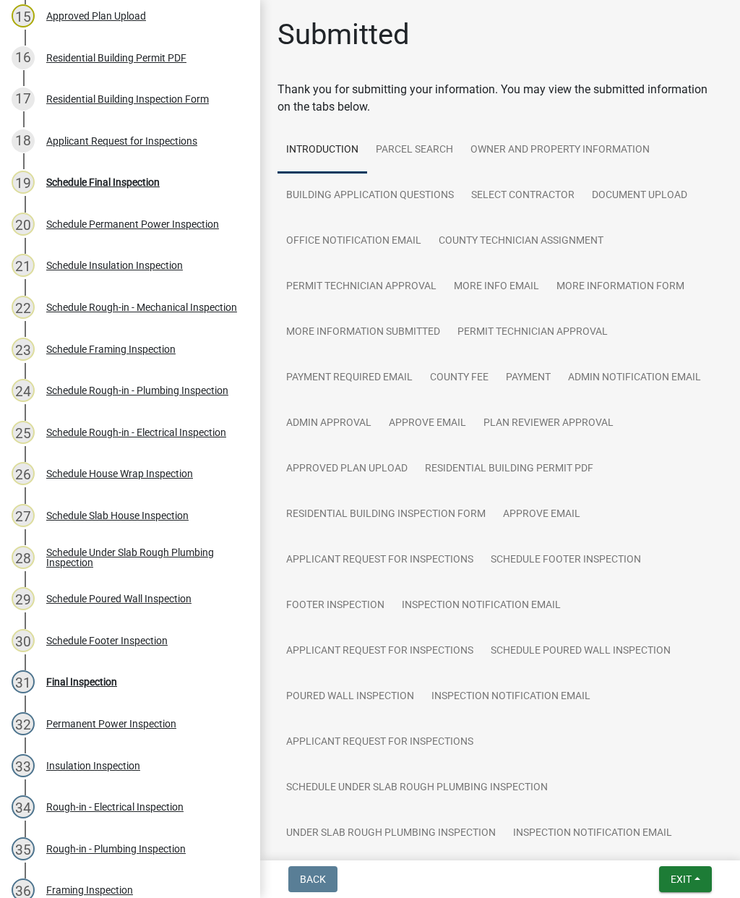
scroll to position [826, 0]
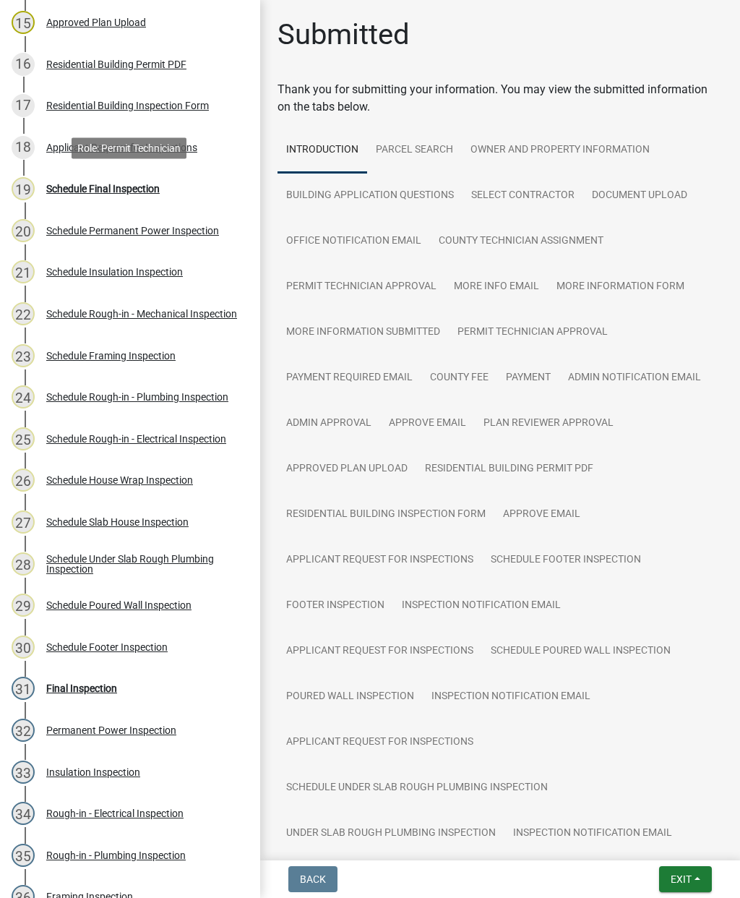
click at [110, 185] on div "Schedule Final Inspection" at bounding box center [102, 189] width 113 height 10
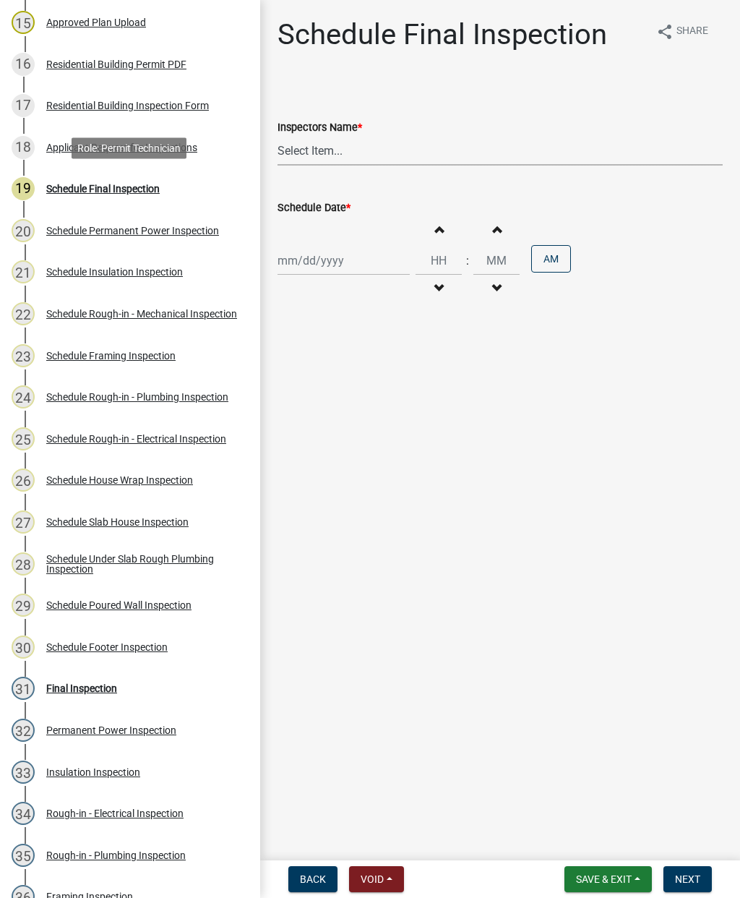
click at [328, 148] on select "Select Item... mrivera (Michele Rivera) StephanieM (Stephanie Morris ) QGrissom…" at bounding box center [500, 151] width 445 height 30
select select "07642ab0-564c-47bb-824b-0ccf2da83593"
click at [321, 267] on div at bounding box center [344, 261] width 132 height 30
select select "10"
select select "2025"
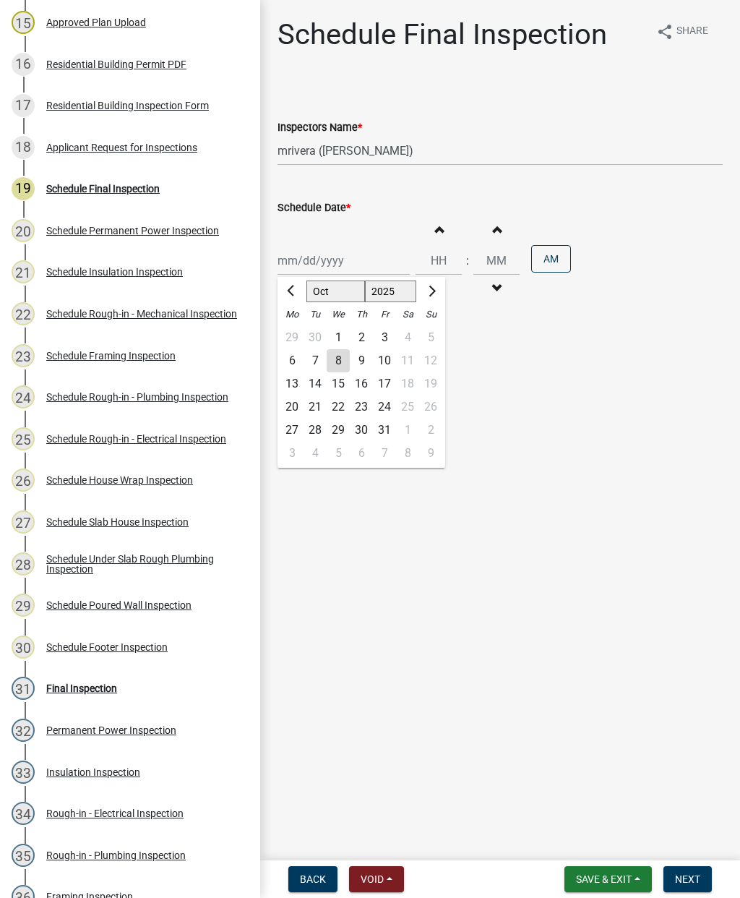
click at [365, 360] on div "9" at bounding box center [361, 360] width 23 height 23
type input "10/09/2025"
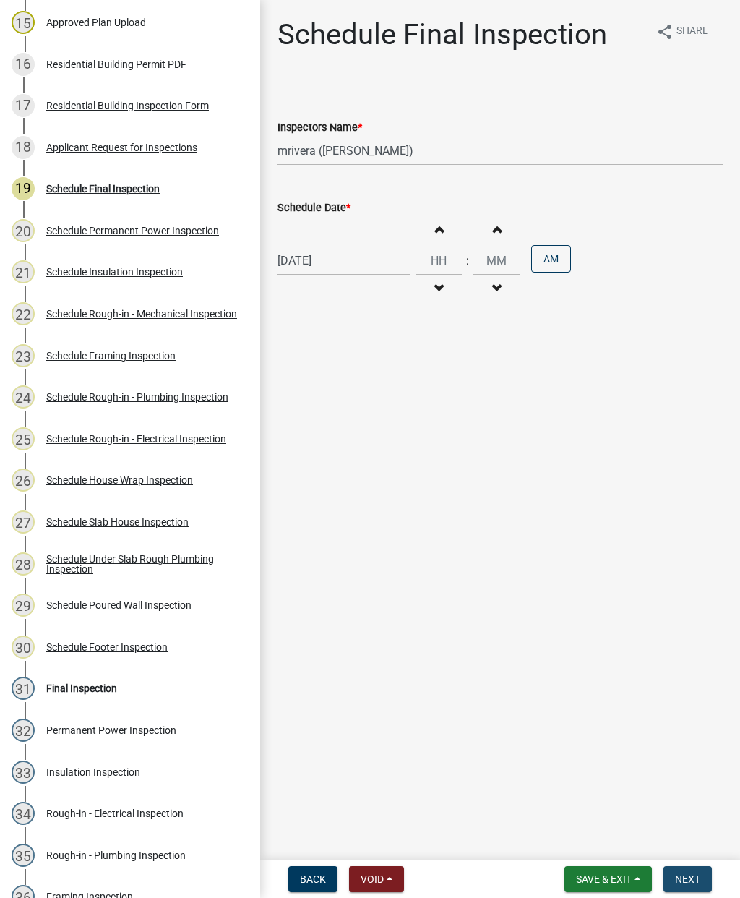
click at [697, 876] on span "Next" at bounding box center [687, 879] width 25 height 12
